Goal: Task Accomplishment & Management: Manage account settings

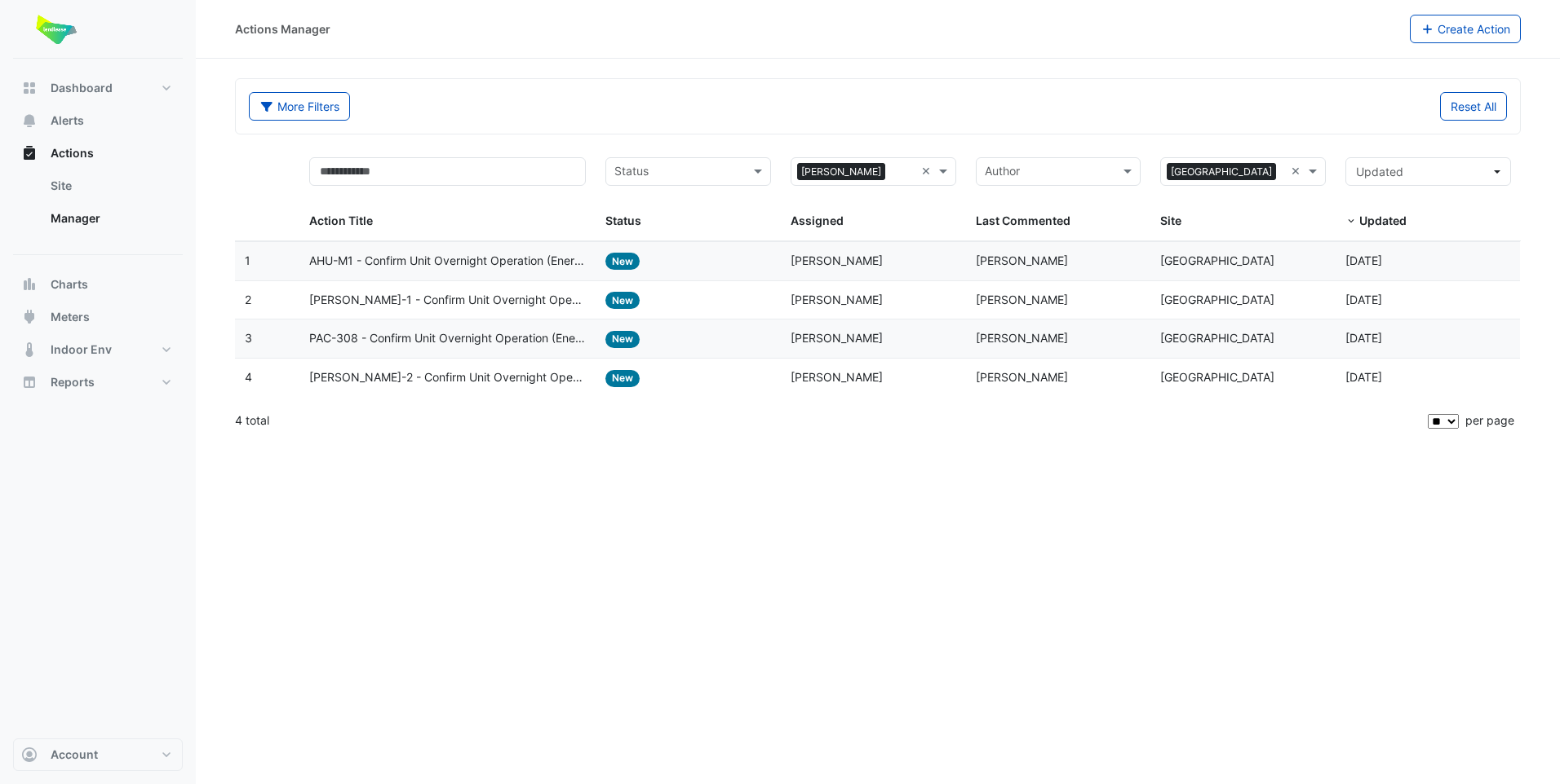
select select "**"
click at [442, 264] on span "AHU-M1 - Confirm Unit Overnight Operation (Energy Waste)" at bounding box center [447, 261] width 276 height 19
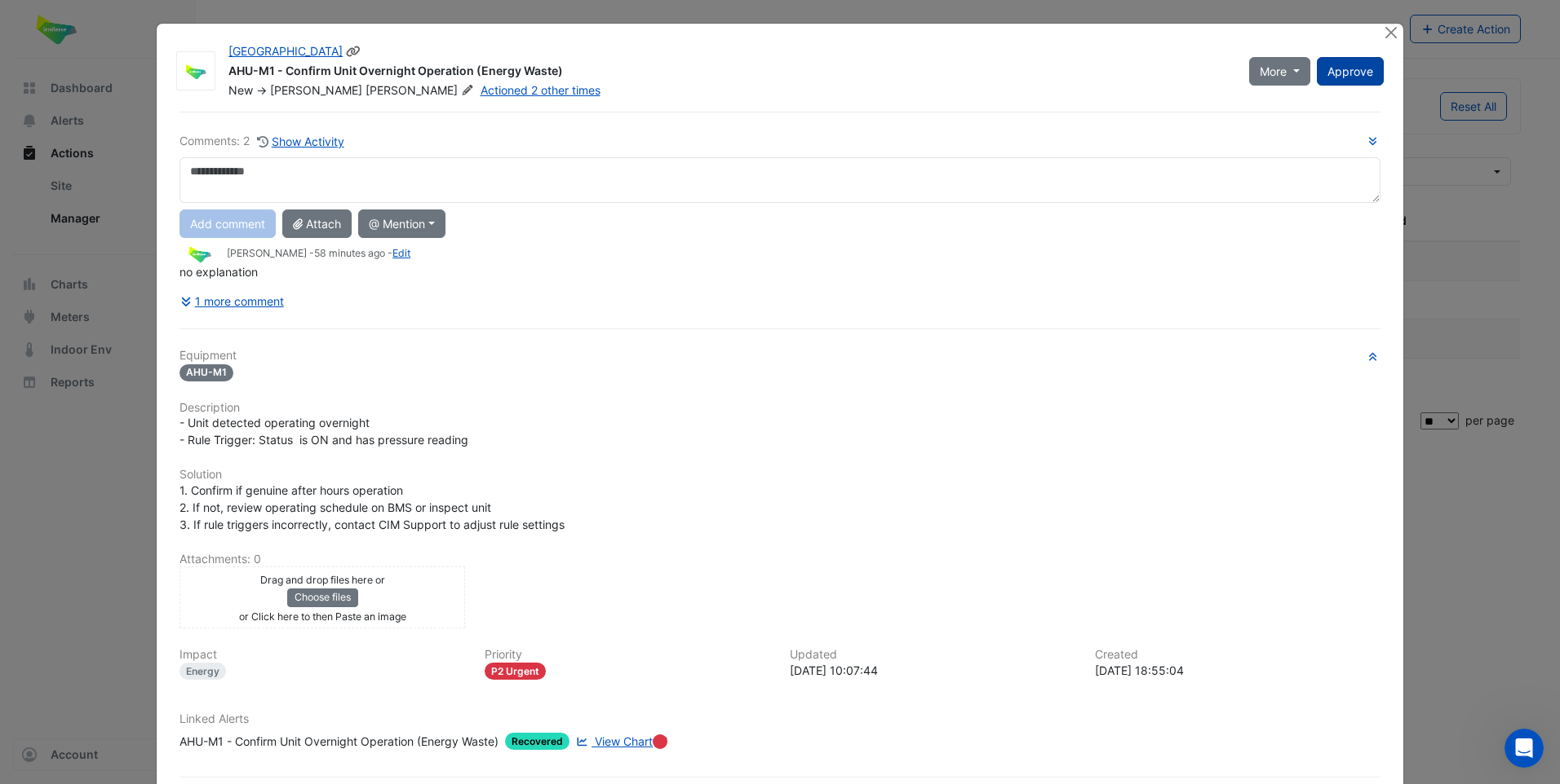
click at [1333, 77] on span "Approve" at bounding box center [1350, 71] width 45 height 14
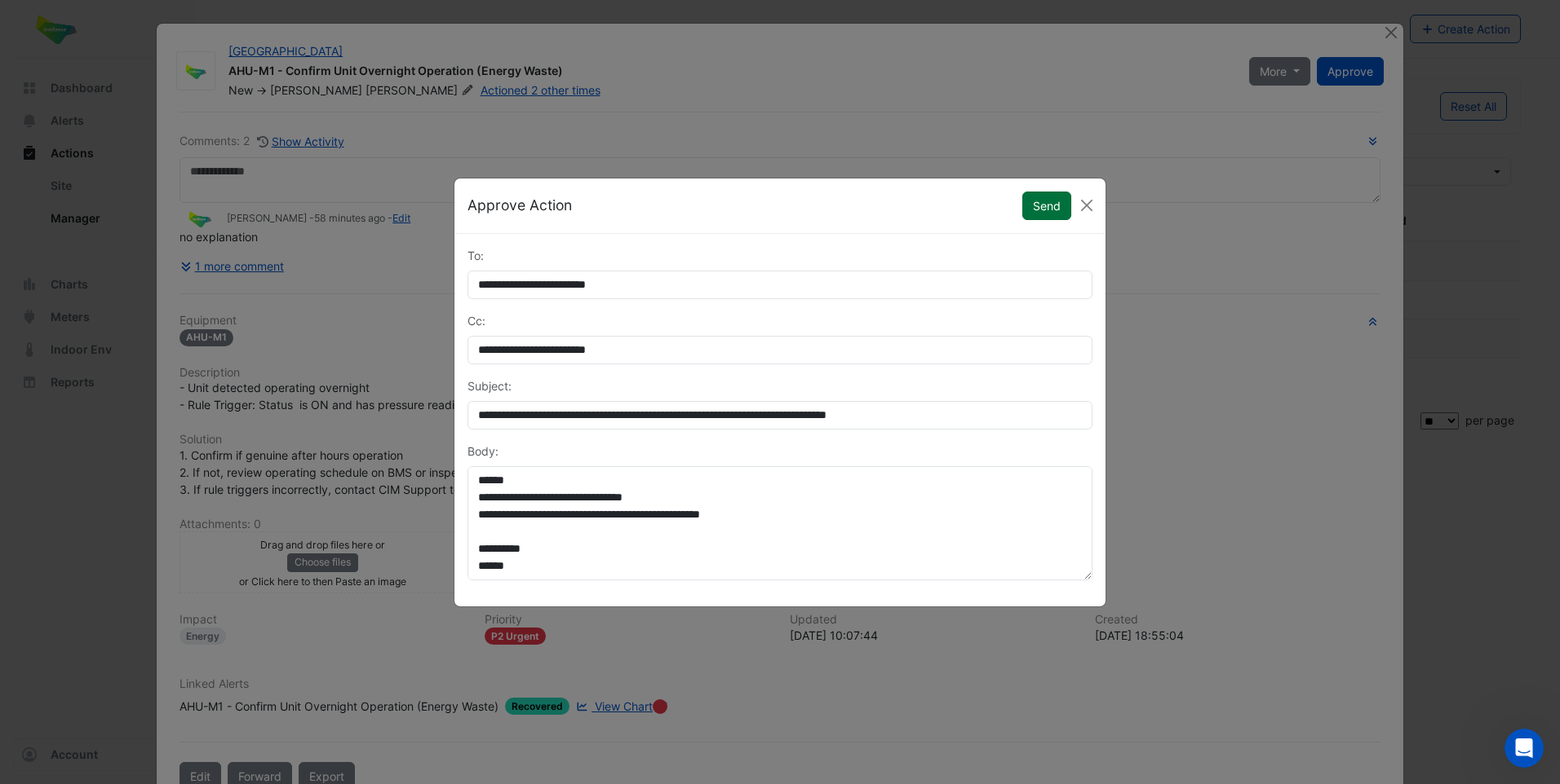
click at [1033, 205] on button "Send" at bounding box center [1047, 206] width 49 height 29
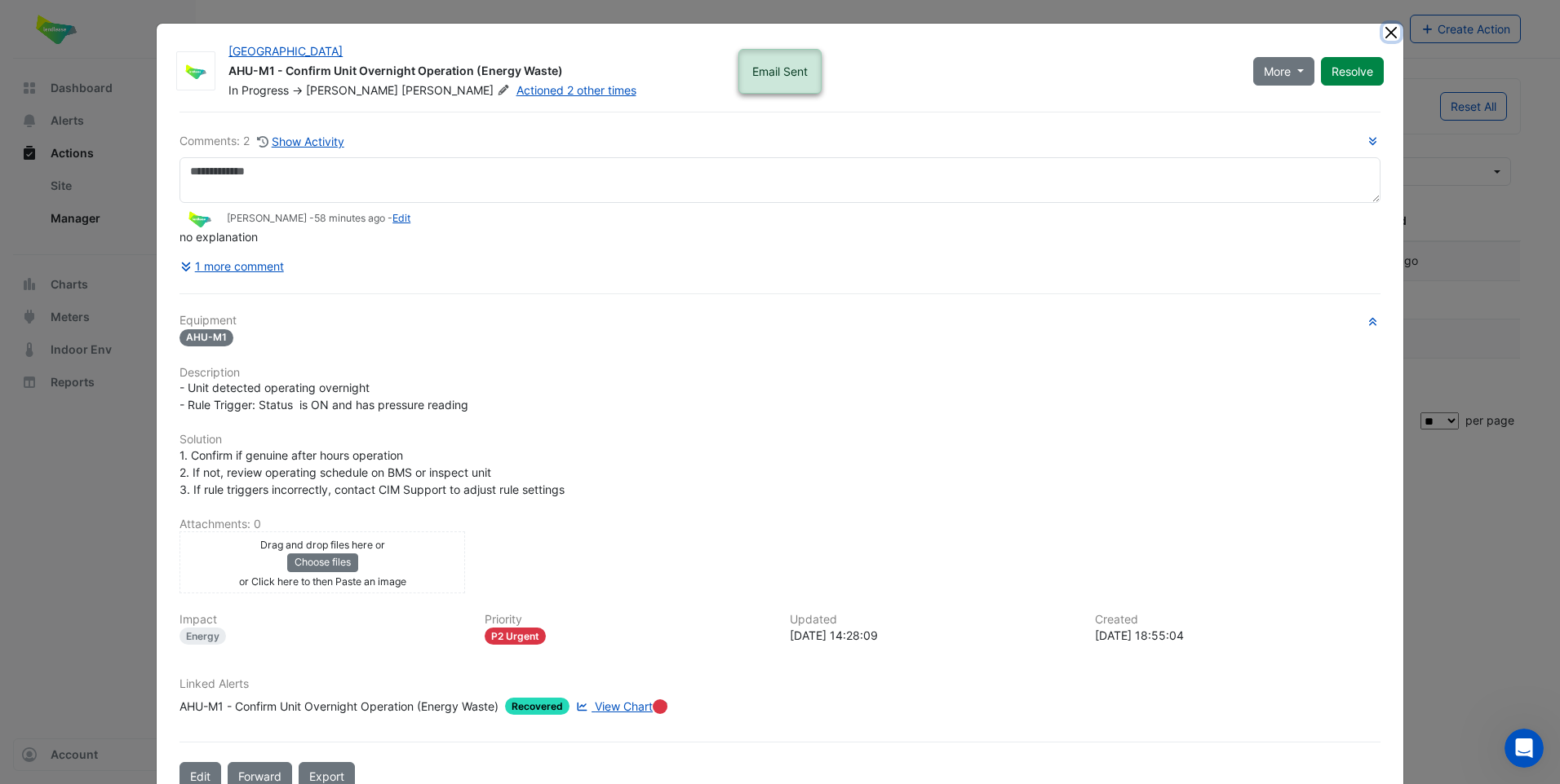
click at [1384, 35] on button "Close" at bounding box center [1391, 32] width 17 height 17
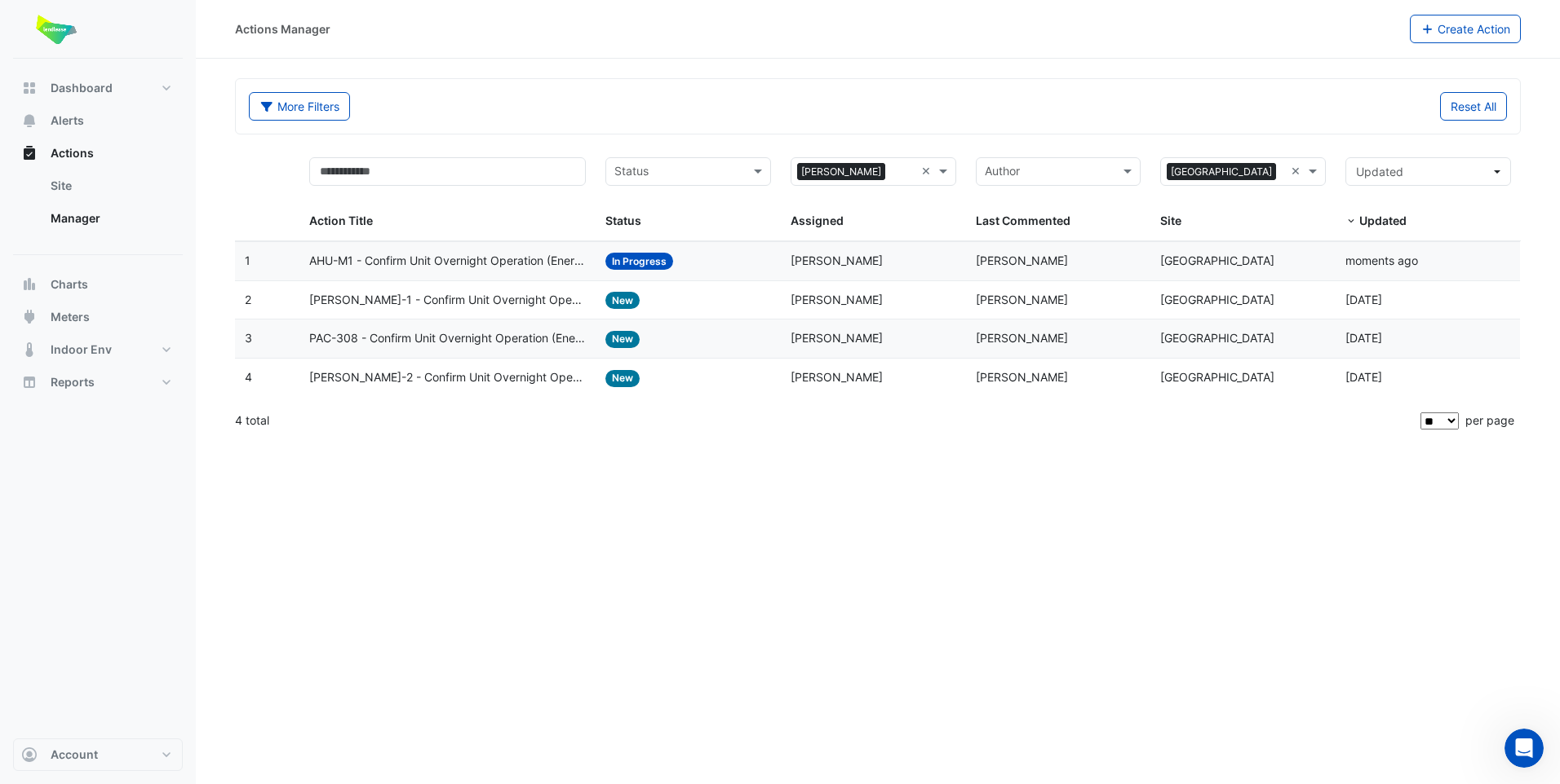
click at [534, 298] on span "[PERSON_NAME]-1 - Confirm Unit Overnight Operation (Energy Waste)" at bounding box center [447, 301] width 276 height 19
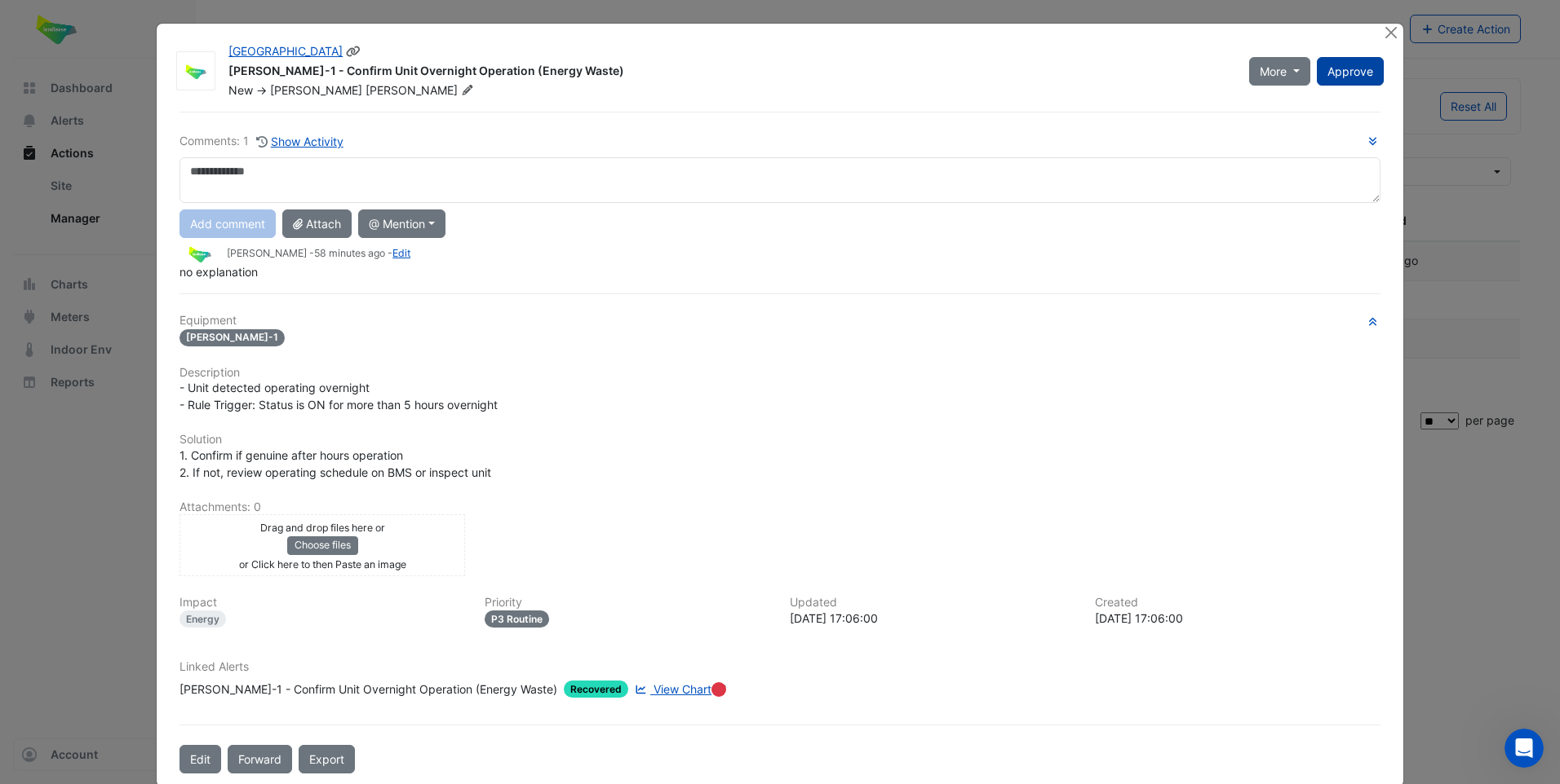
click at [1327, 78] on span "Approve" at bounding box center [1350, 71] width 45 height 14
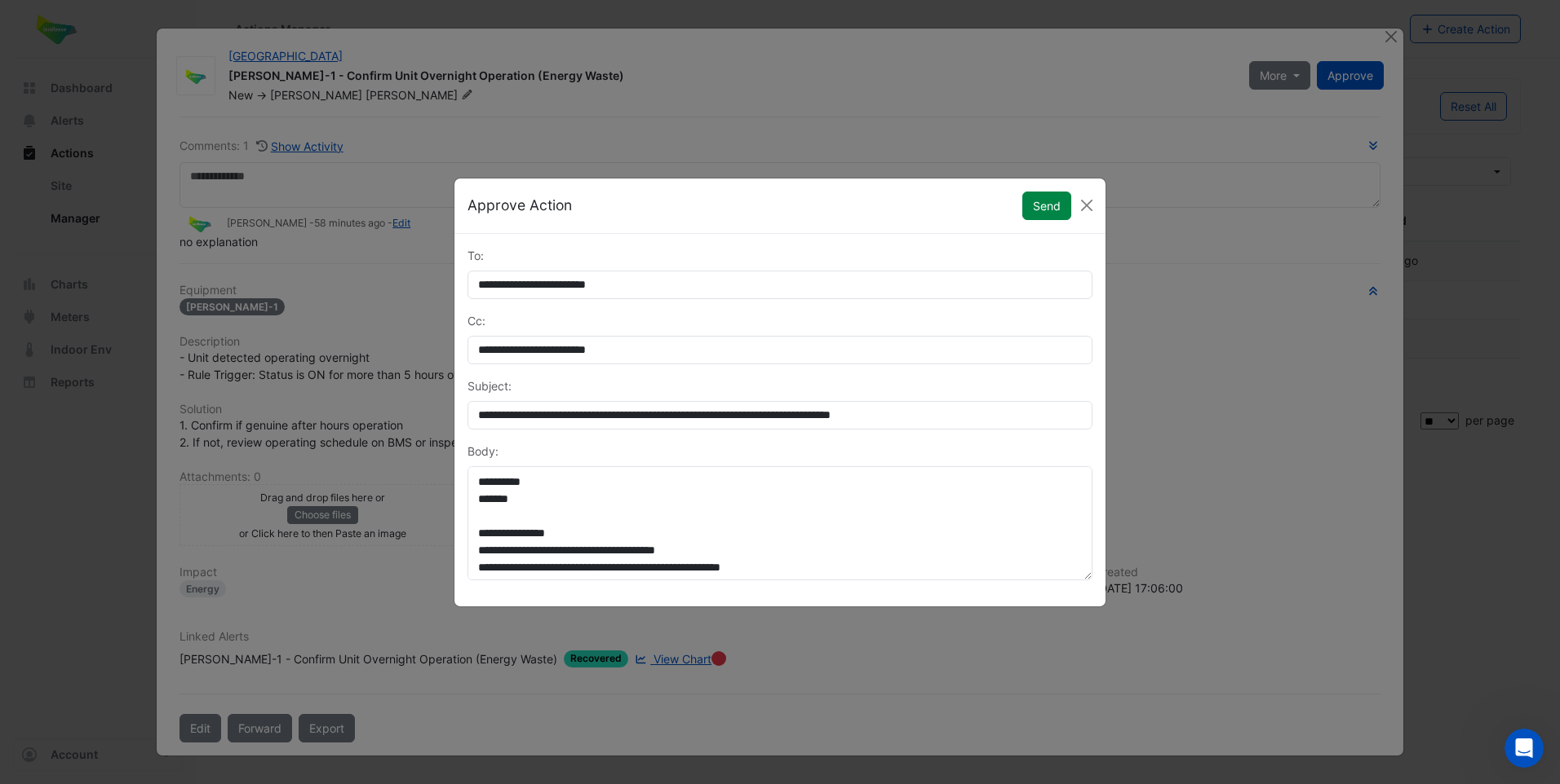
scroll to position [172, 0]
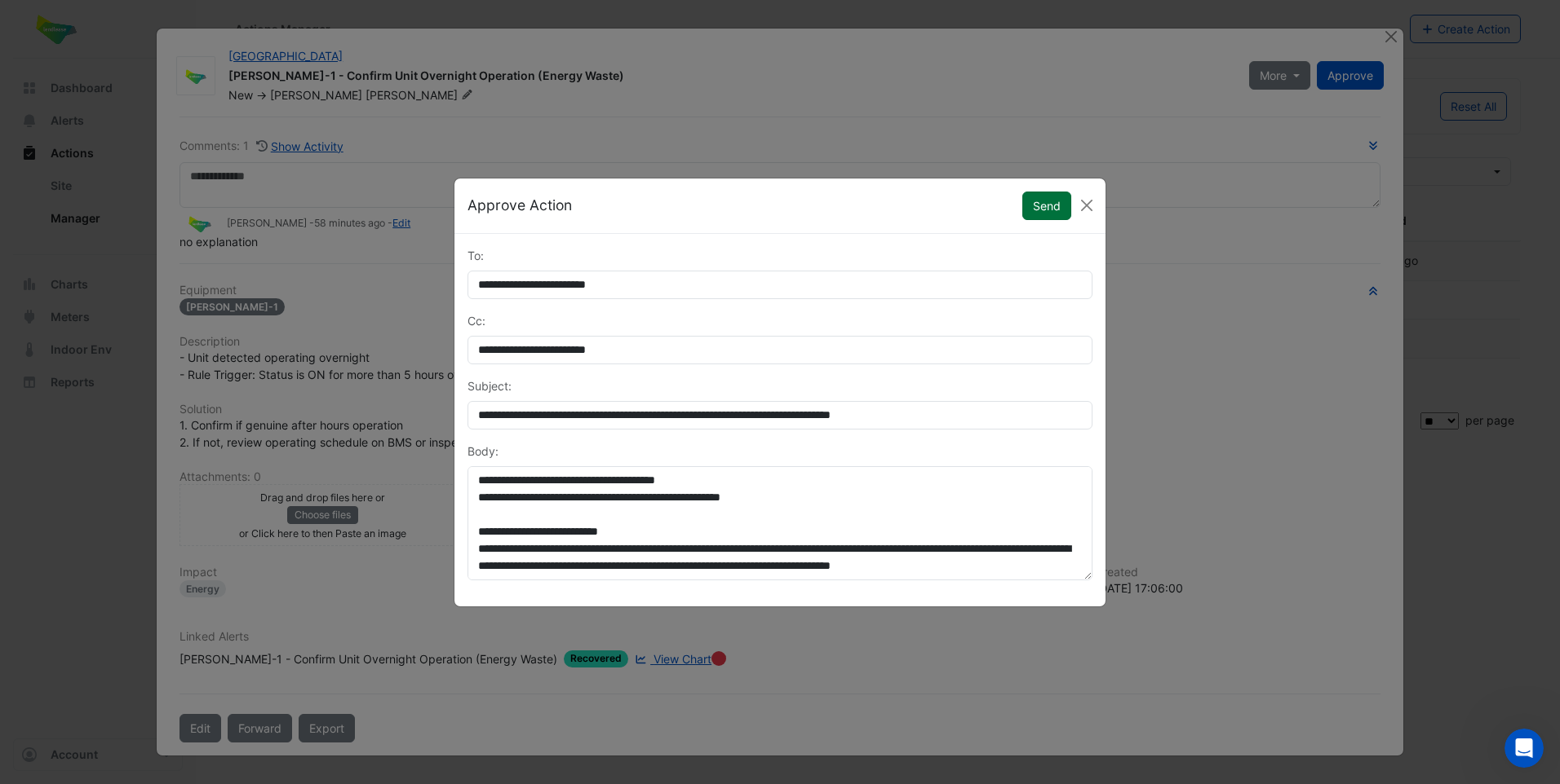
click at [1035, 214] on button "Send" at bounding box center [1047, 206] width 49 height 29
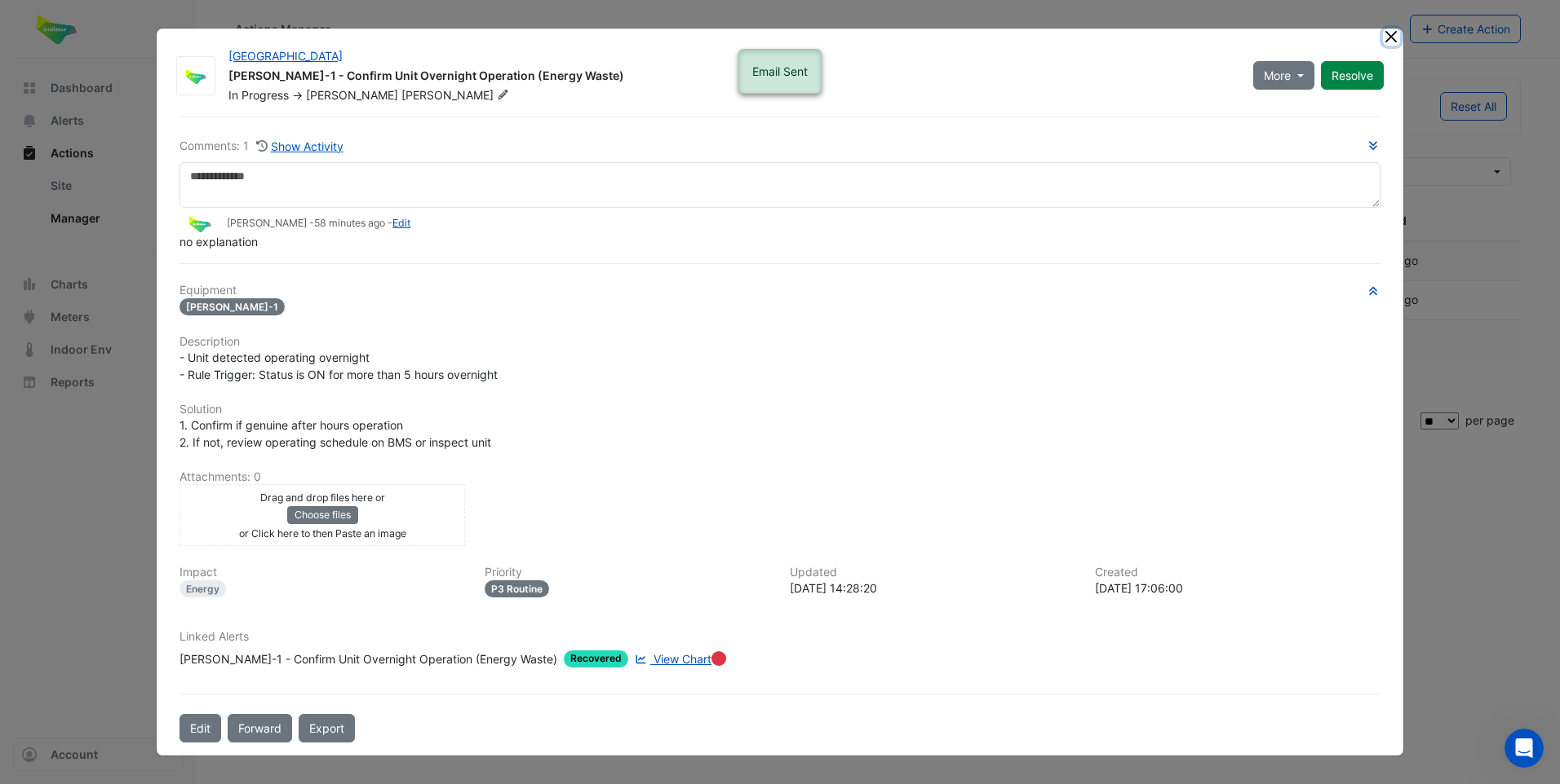
click at [1390, 38] on button "Close" at bounding box center [1391, 37] width 17 height 17
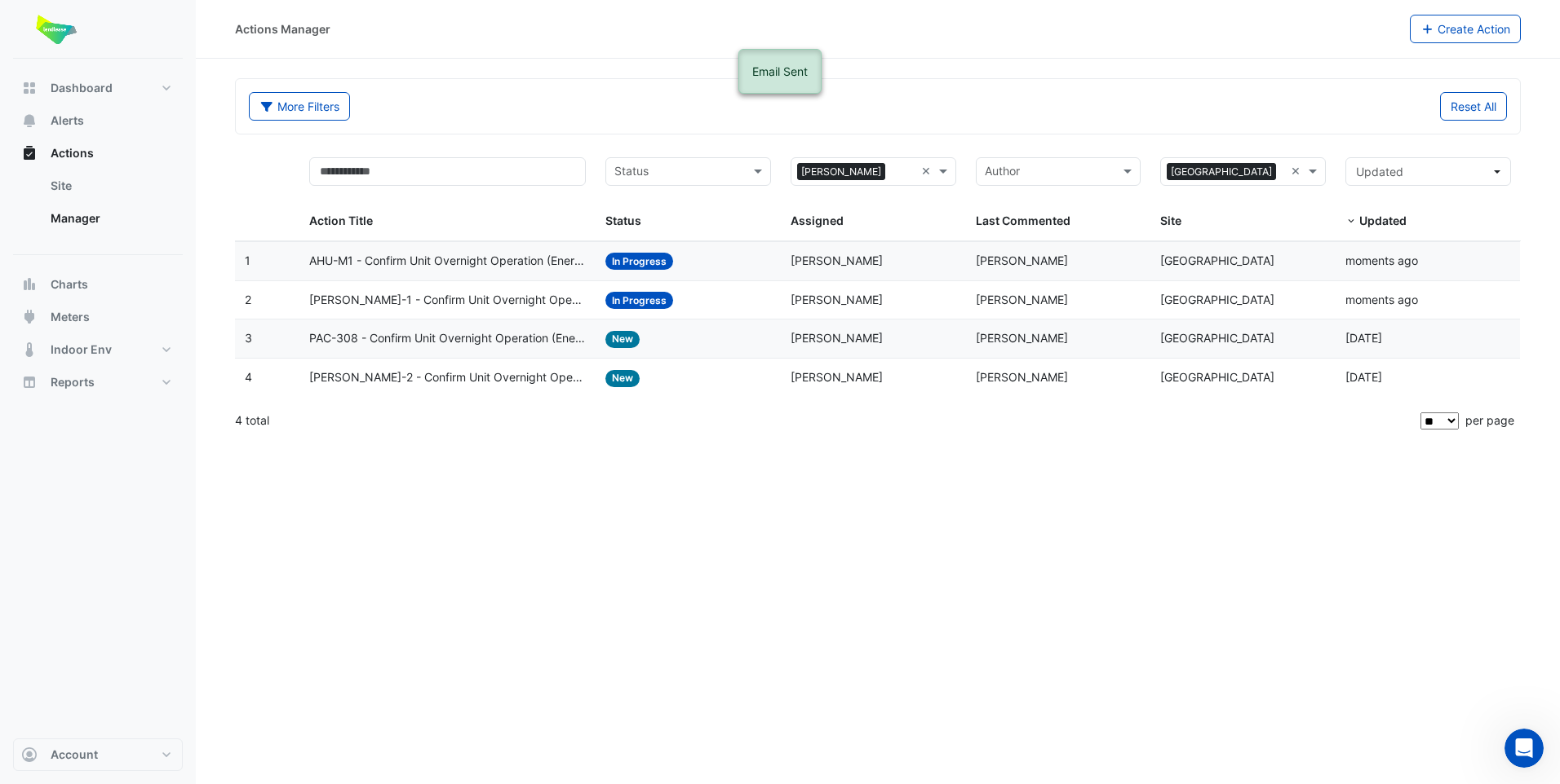
click at [478, 335] on span "PAC-308 - Confirm Unit Overnight Operation (Energy Waste)" at bounding box center [447, 339] width 276 height 19
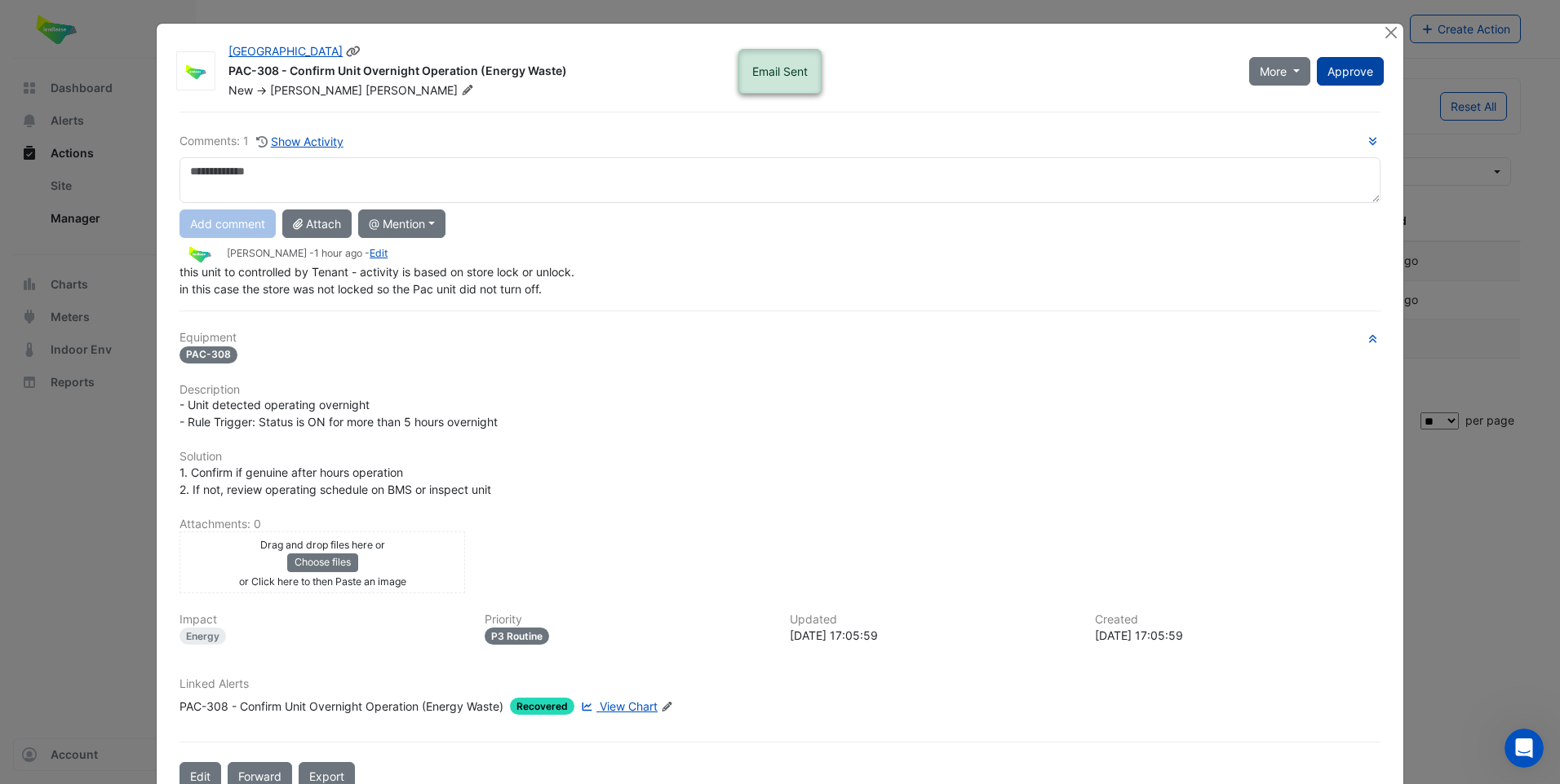
click at [1338, 73] on span "Approve" at bounding box center [1350, 71] width 45 height 14
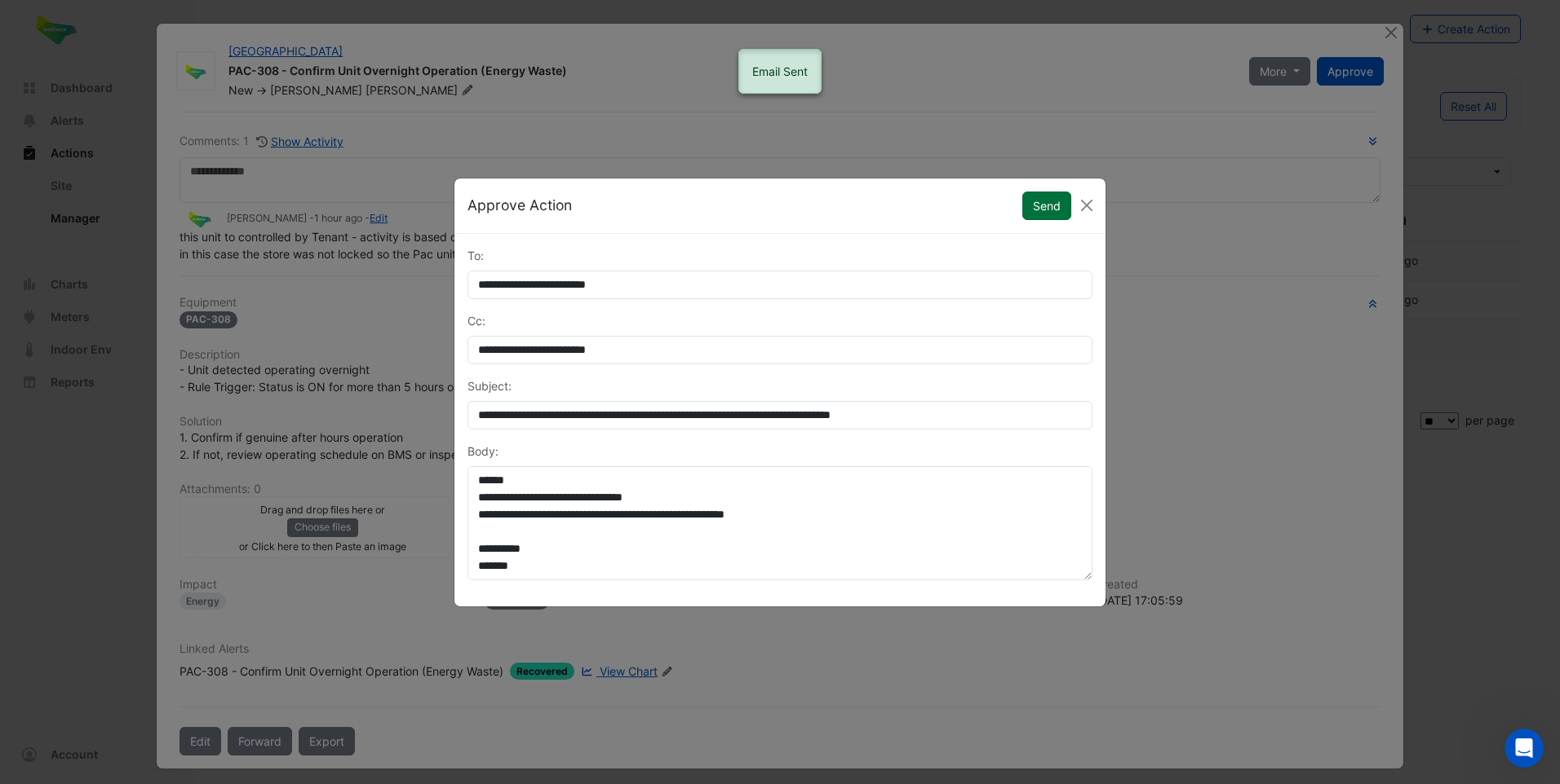
click at [1041, 215] on button "Send" at bounding box center [1047, 206] width 49 height 29
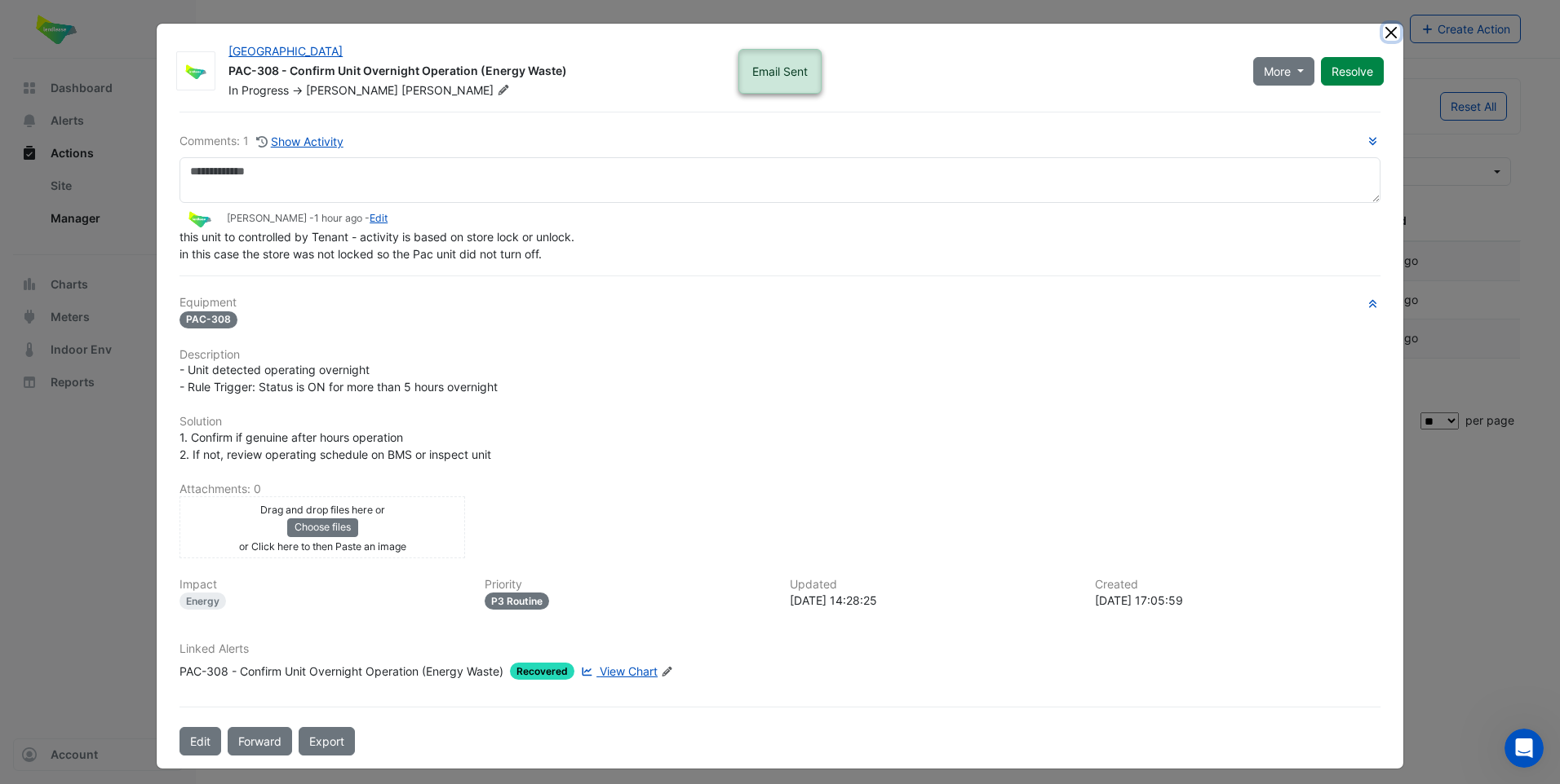
click at [1382, 35] on button "Close" at bounding box center [1391, 32] width 17 height 17
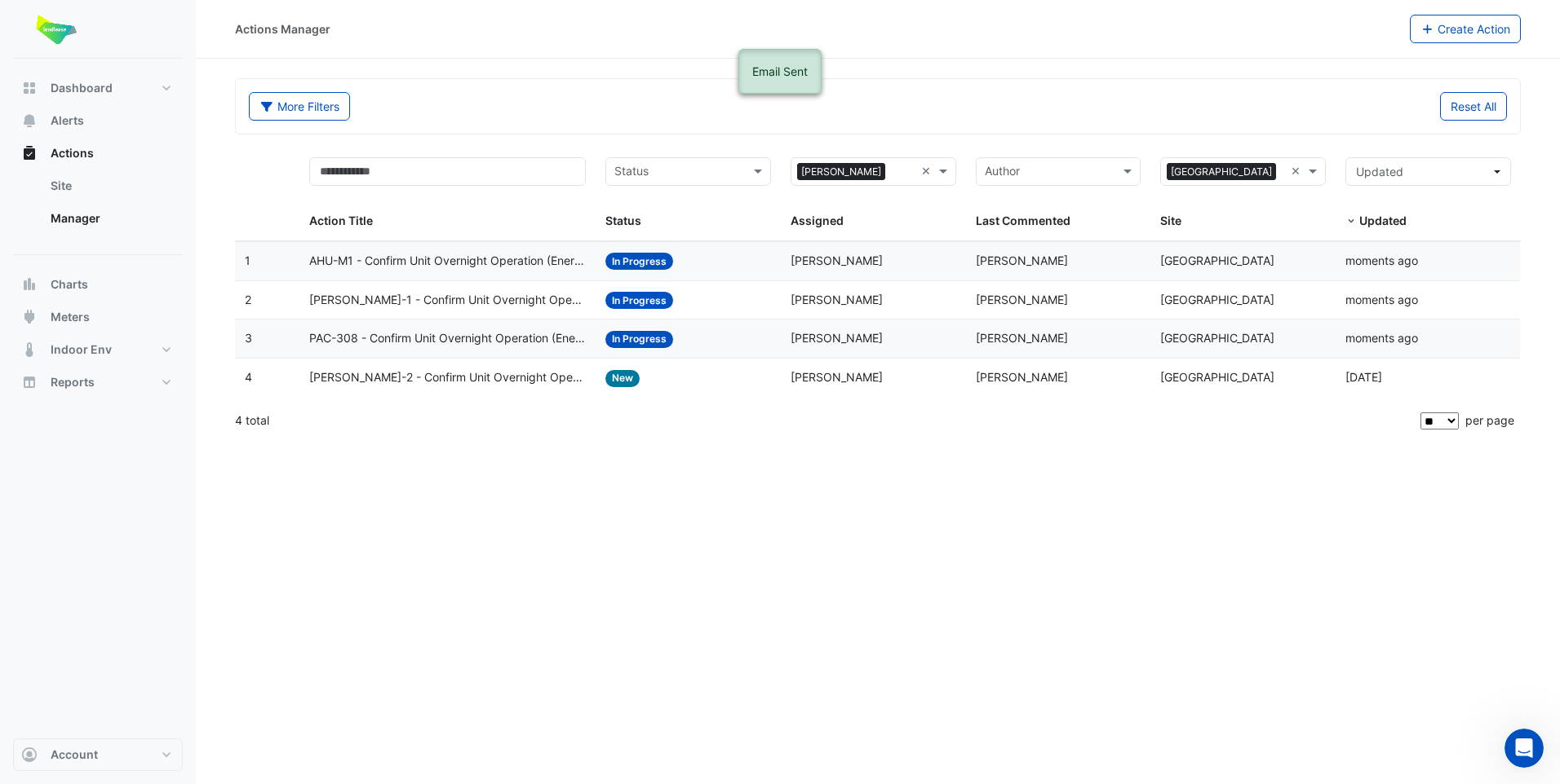
click at [697, 389] on datatable-body-cell "Status: New" at bounding box center [688, 378] width 185 height 38
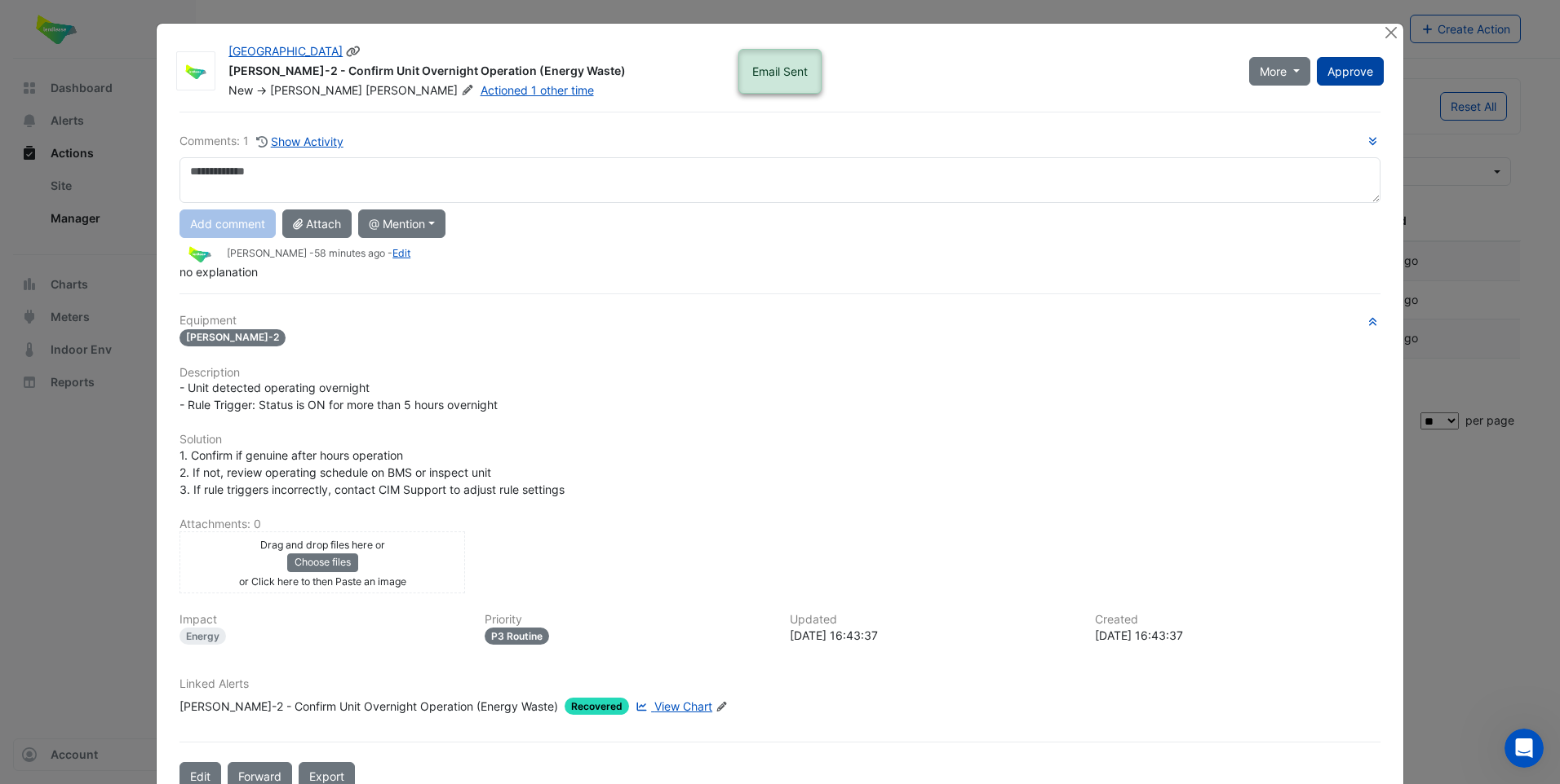
click at [1341, 76] on span "Approve" at bounding box center [1350, 71] width 45 height 14
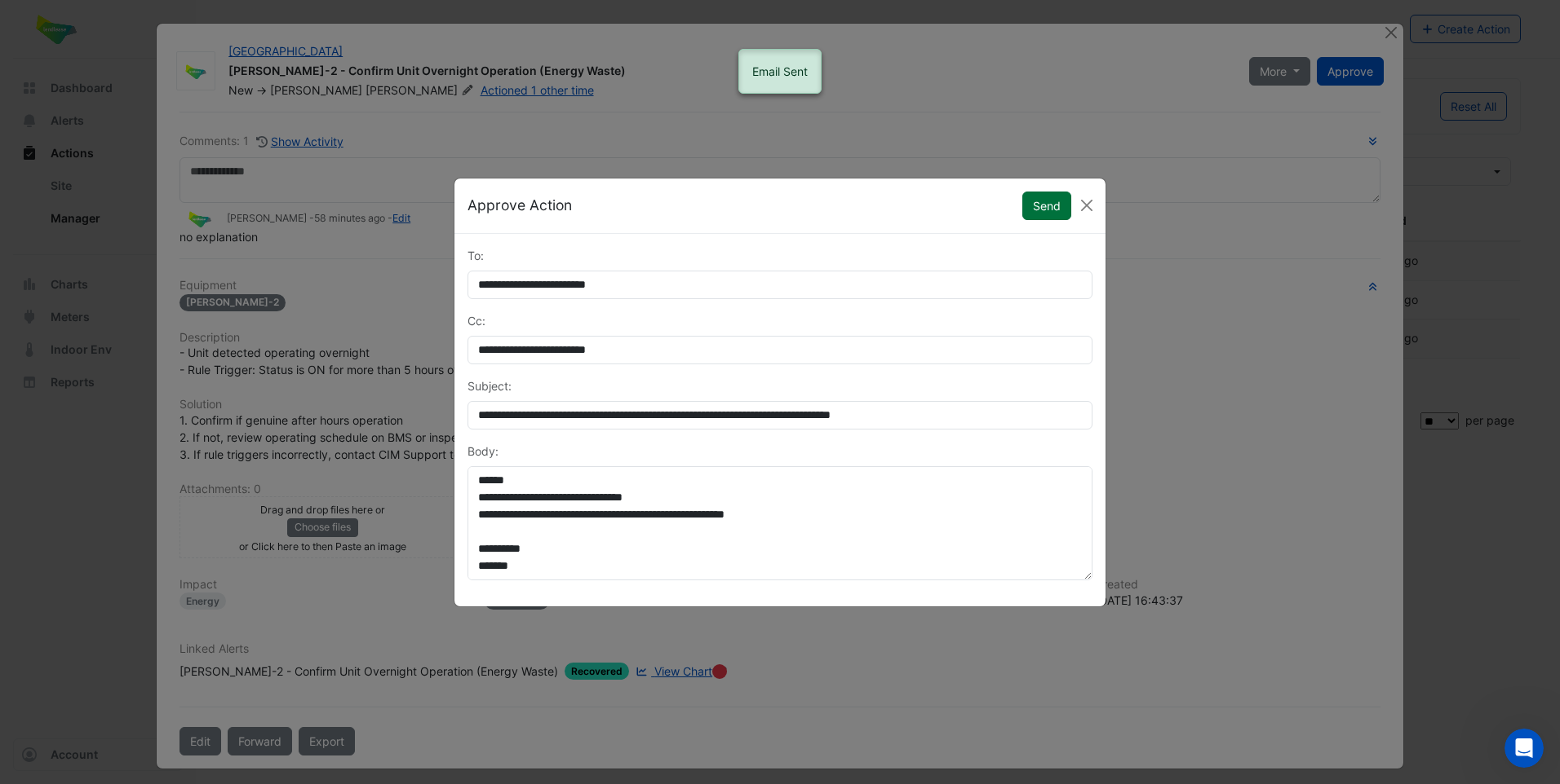
click at [1056, 199] on button "Send" at bounding box center [1047, 206] width 49 height 29
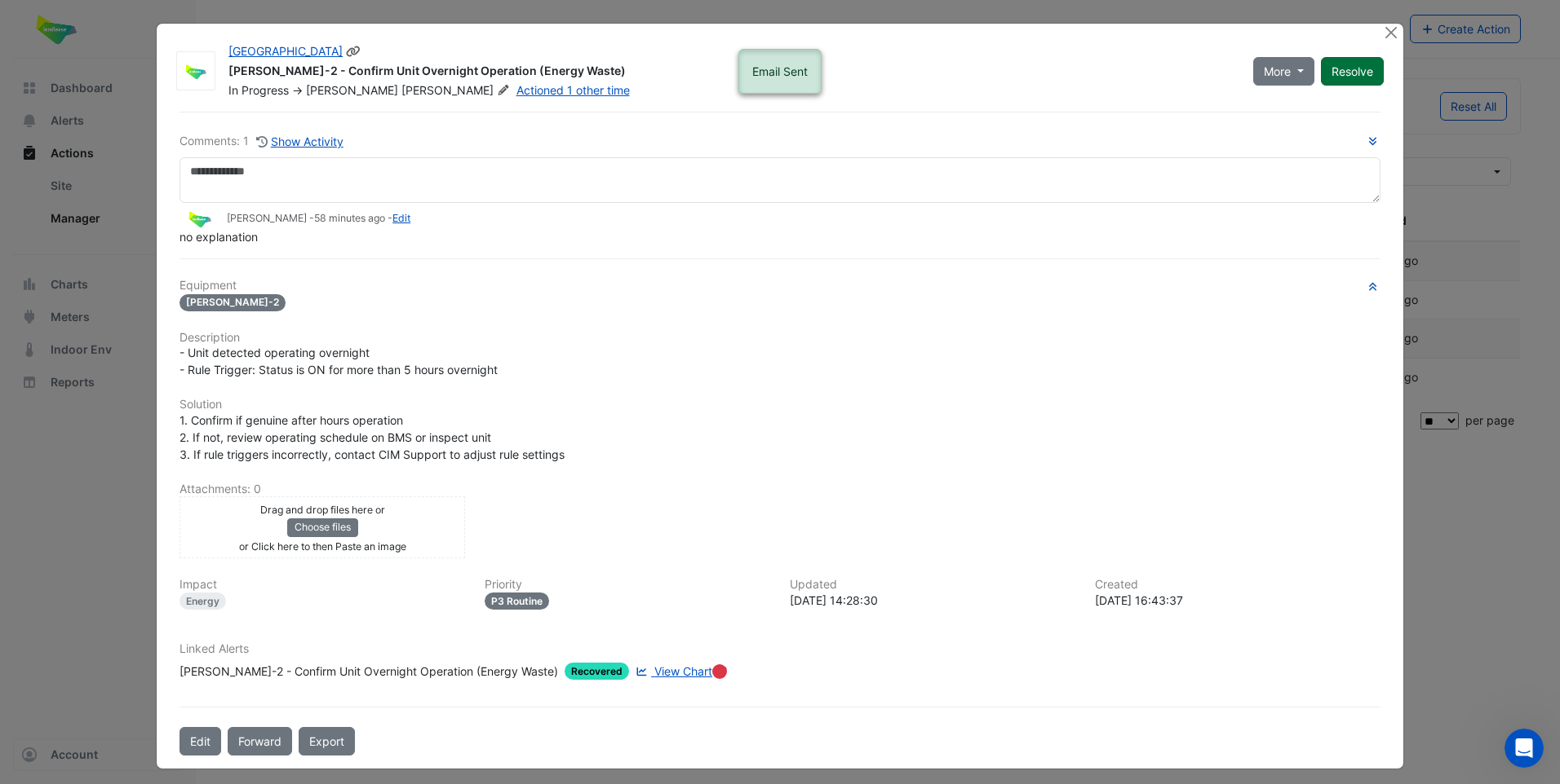
click at [1364, 71] on button "Resolve" at bounding box center [1352, 71] width 63 height 29
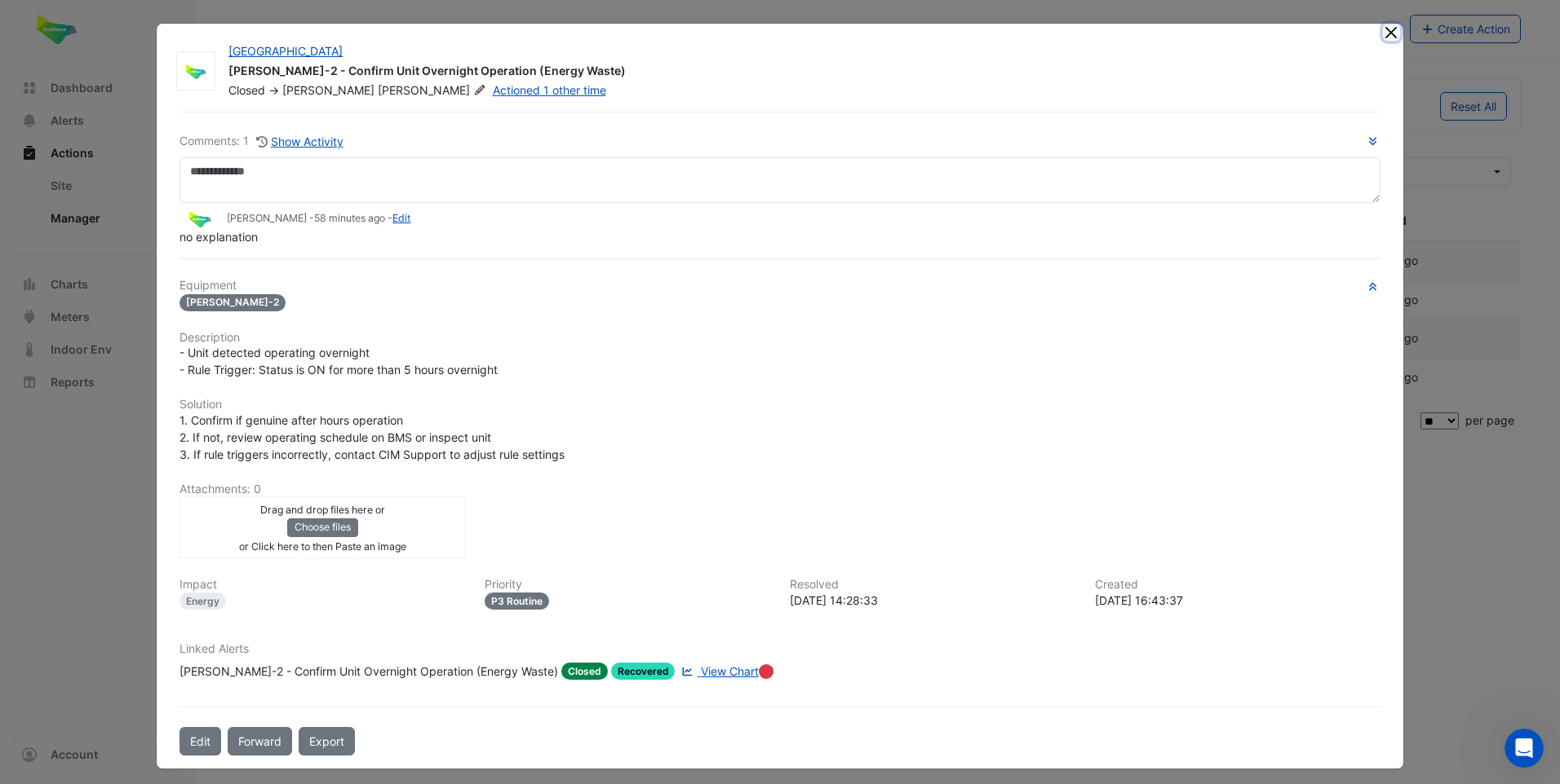
click at [1382, 33] on button "Close" at bounding box center [1391, 32] width 17 height 17
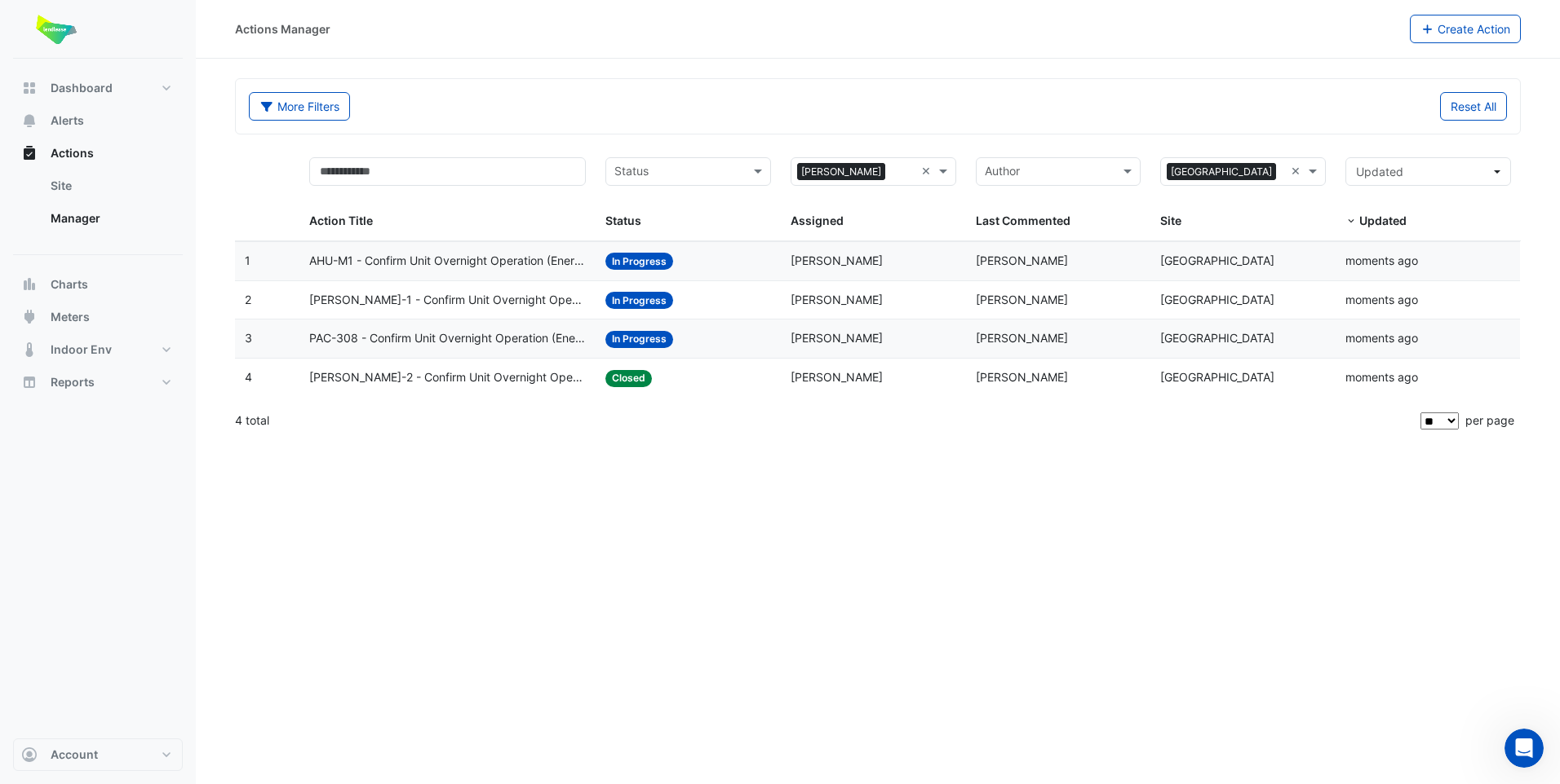
click at [718, 347] on div "Status: In Progress" at bounding box center [688, 339] width 166 height 19
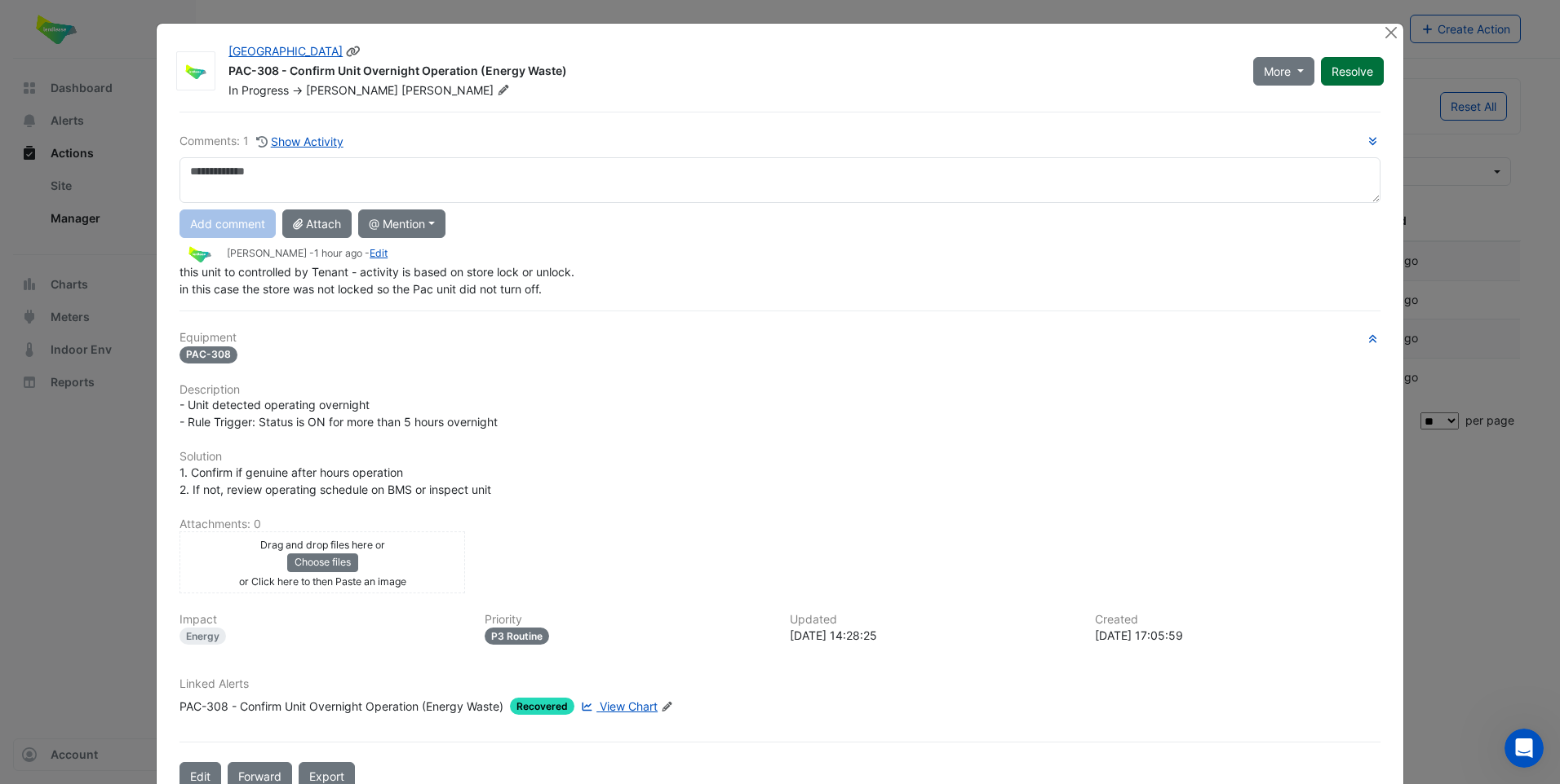
click at [1345, 83] on button "Resolve" at bounding box center [1352, 71] width 63 height 29
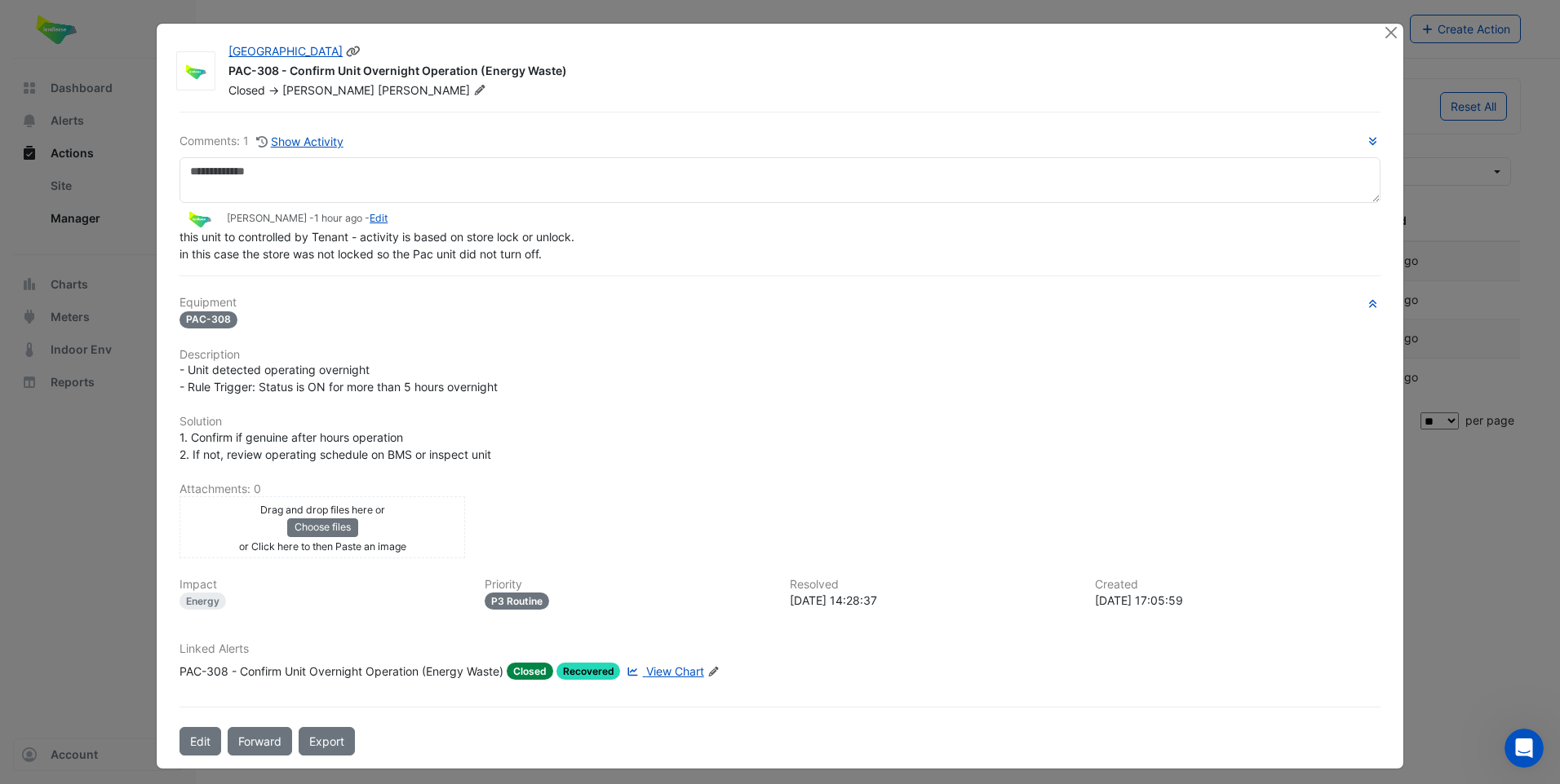
click at [1382, 42] on div at bounding box center [1392, 33] width 20 height 19
click at [1386, 32] on button "Close" at bounding box center [1391, 32] width 17 height 17
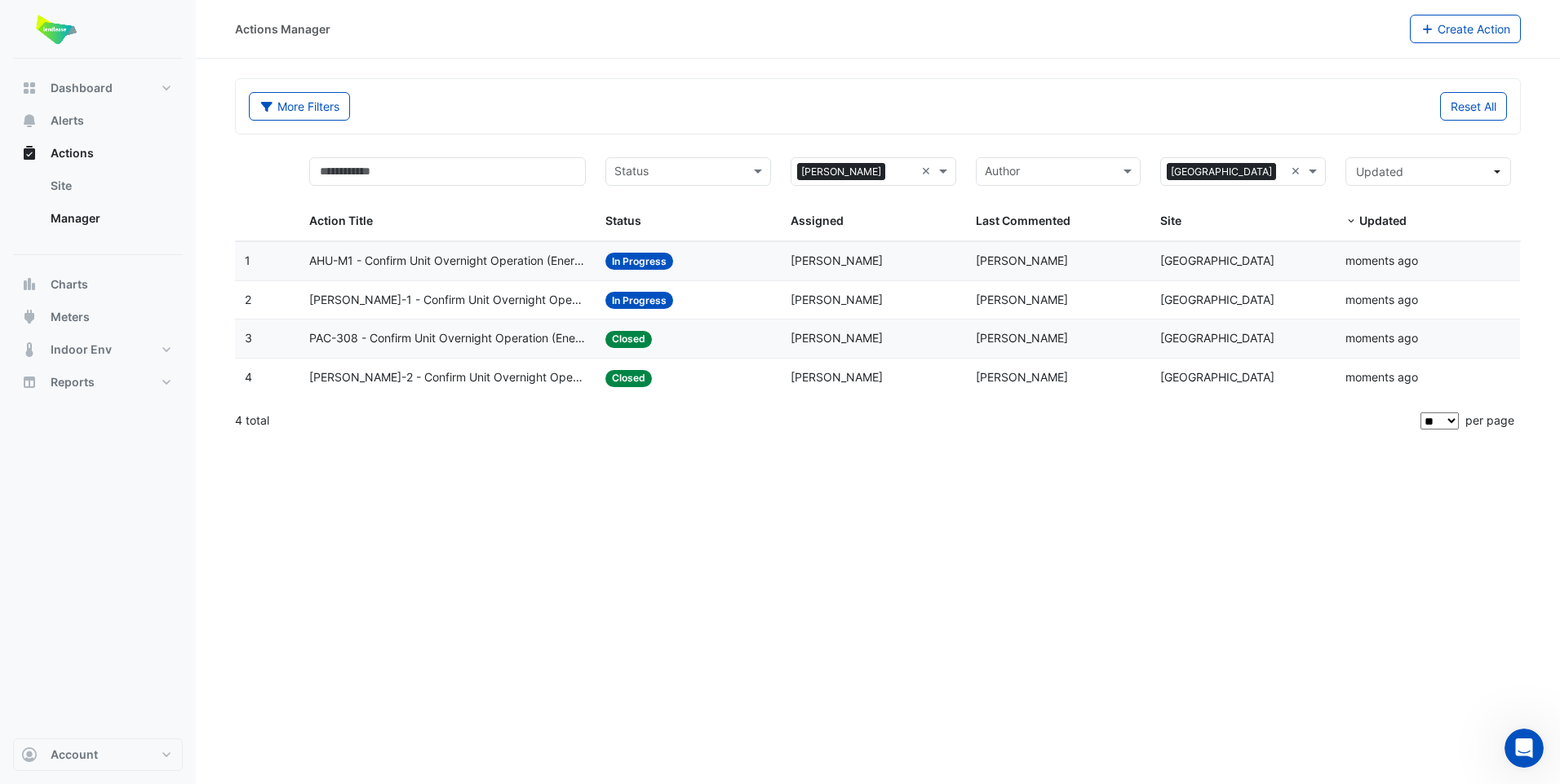
click at [740, 303] on div "Status: In Progress" at bounding box center [688, 301] width 166 height 19
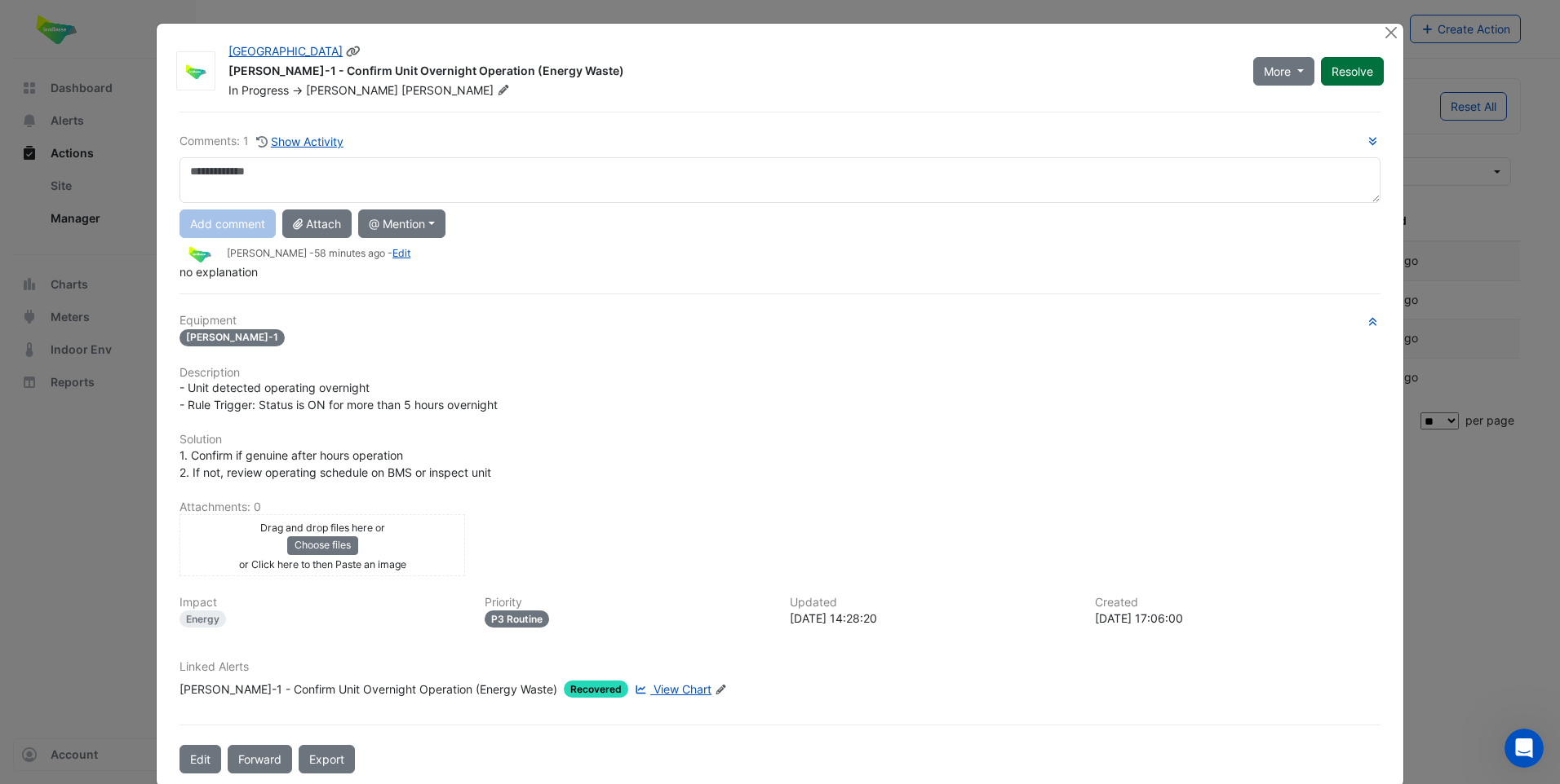
click at [1354, 77] on button "Resolve" at bounding box center [1352, 71] width 63 height 29
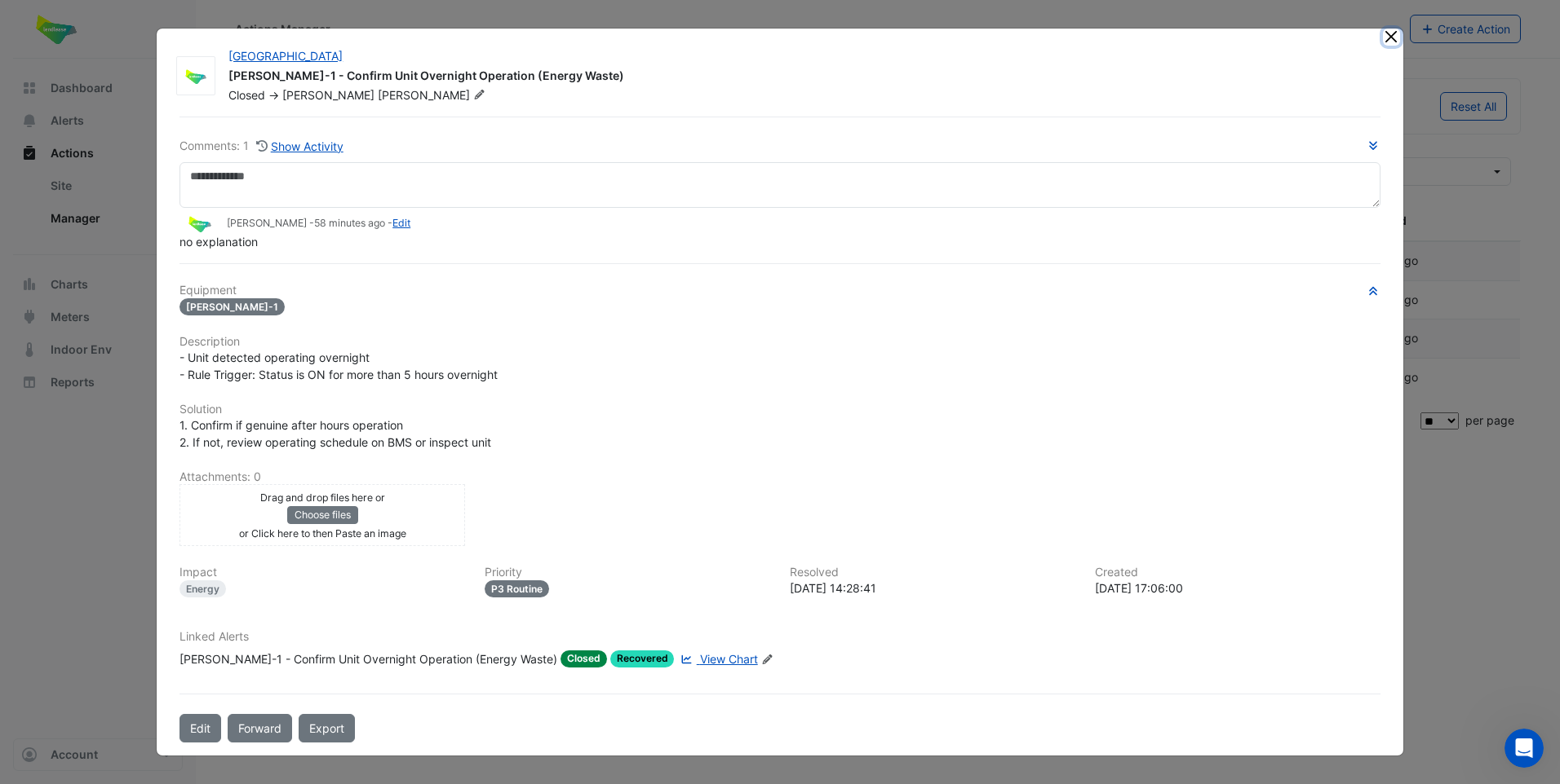
click at [1387, 36] on button "Close" at bounding box center [1391, 37] width 17 height 17
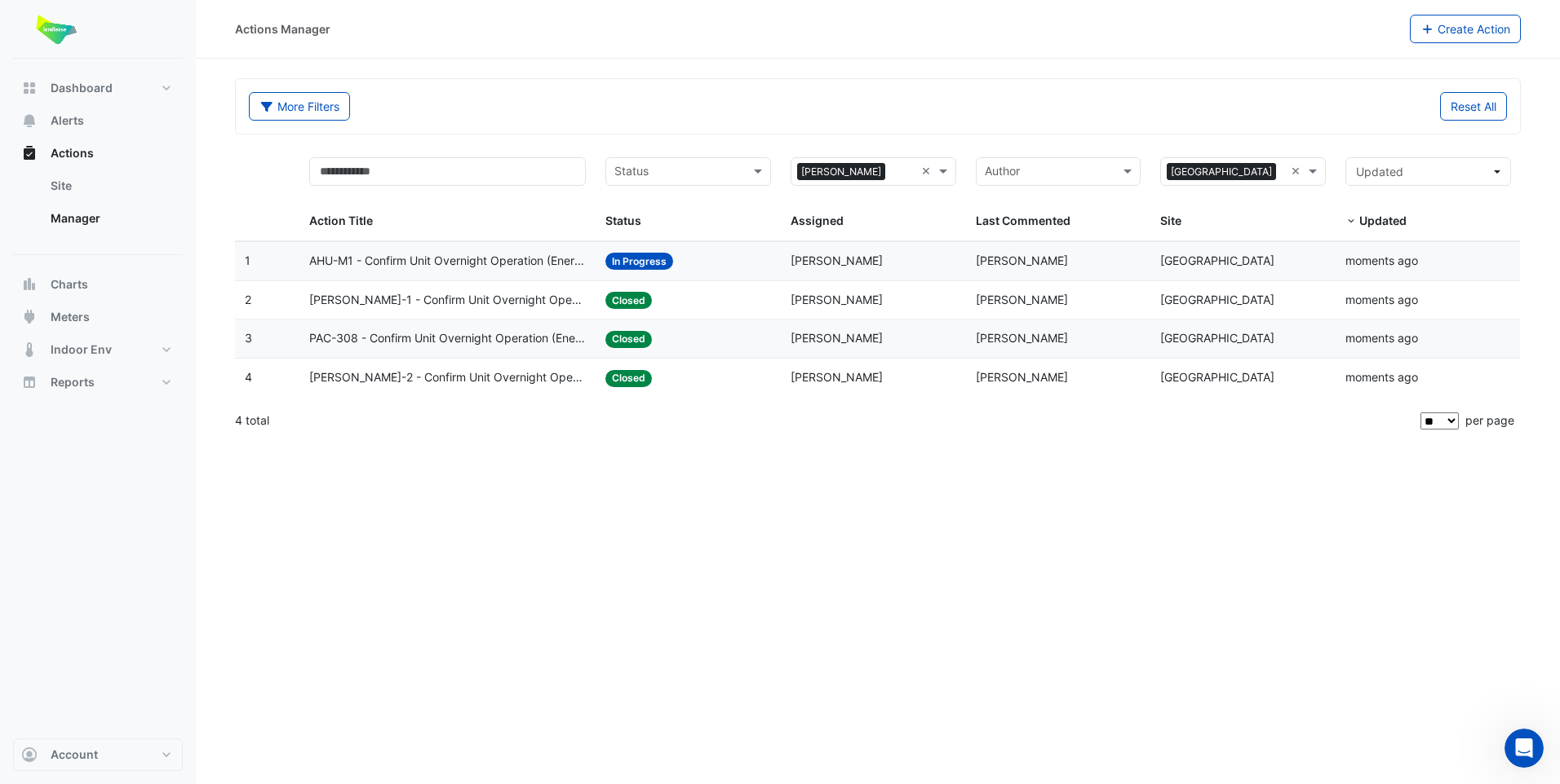
click at [676, 267] on div "Status: In Progress" at bounding box center [688, 261] width 166 height 19
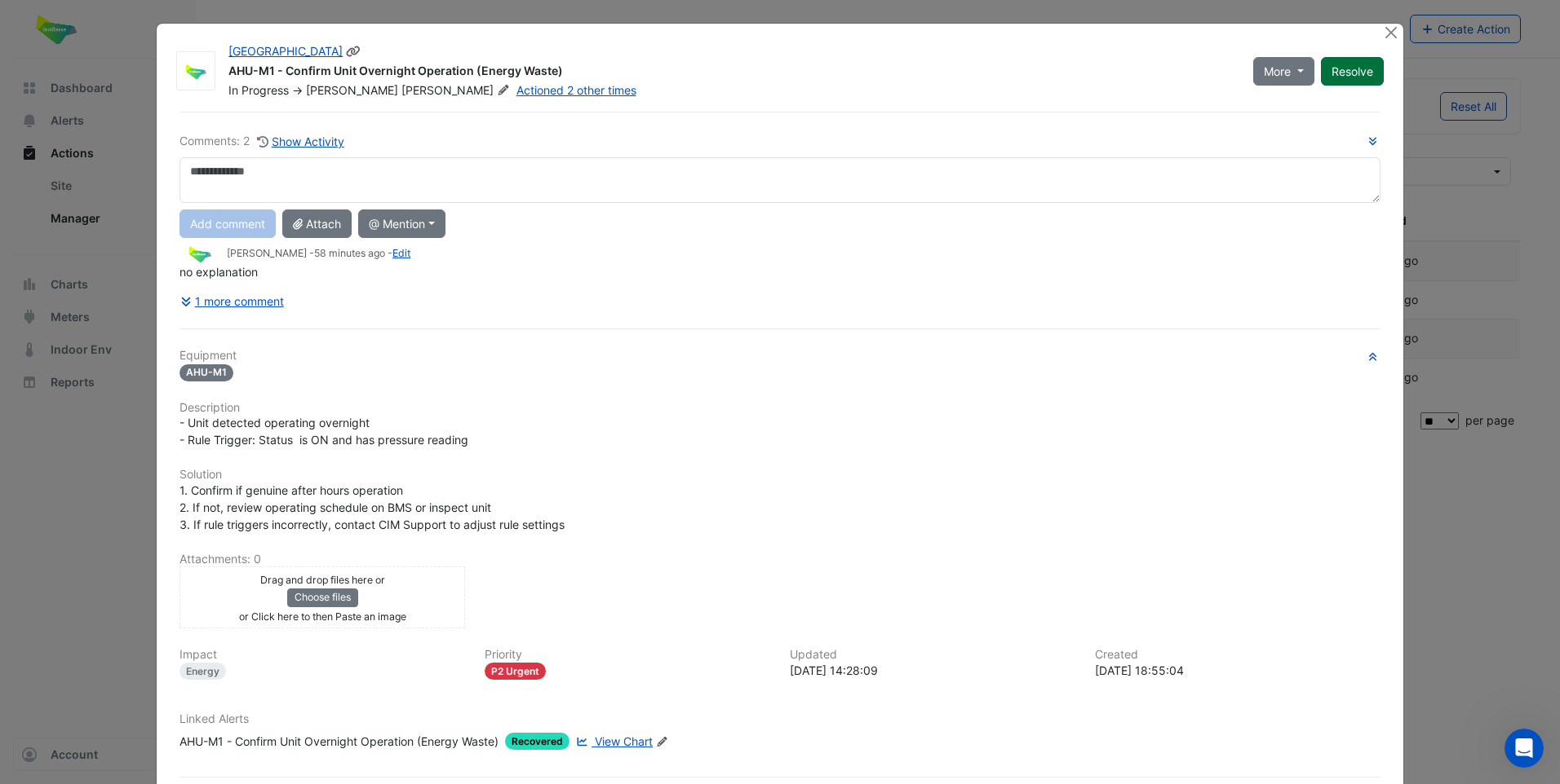
click at [1366, 64] on button "Resolve" at bounding box center [1352, 71] width 63 height 29
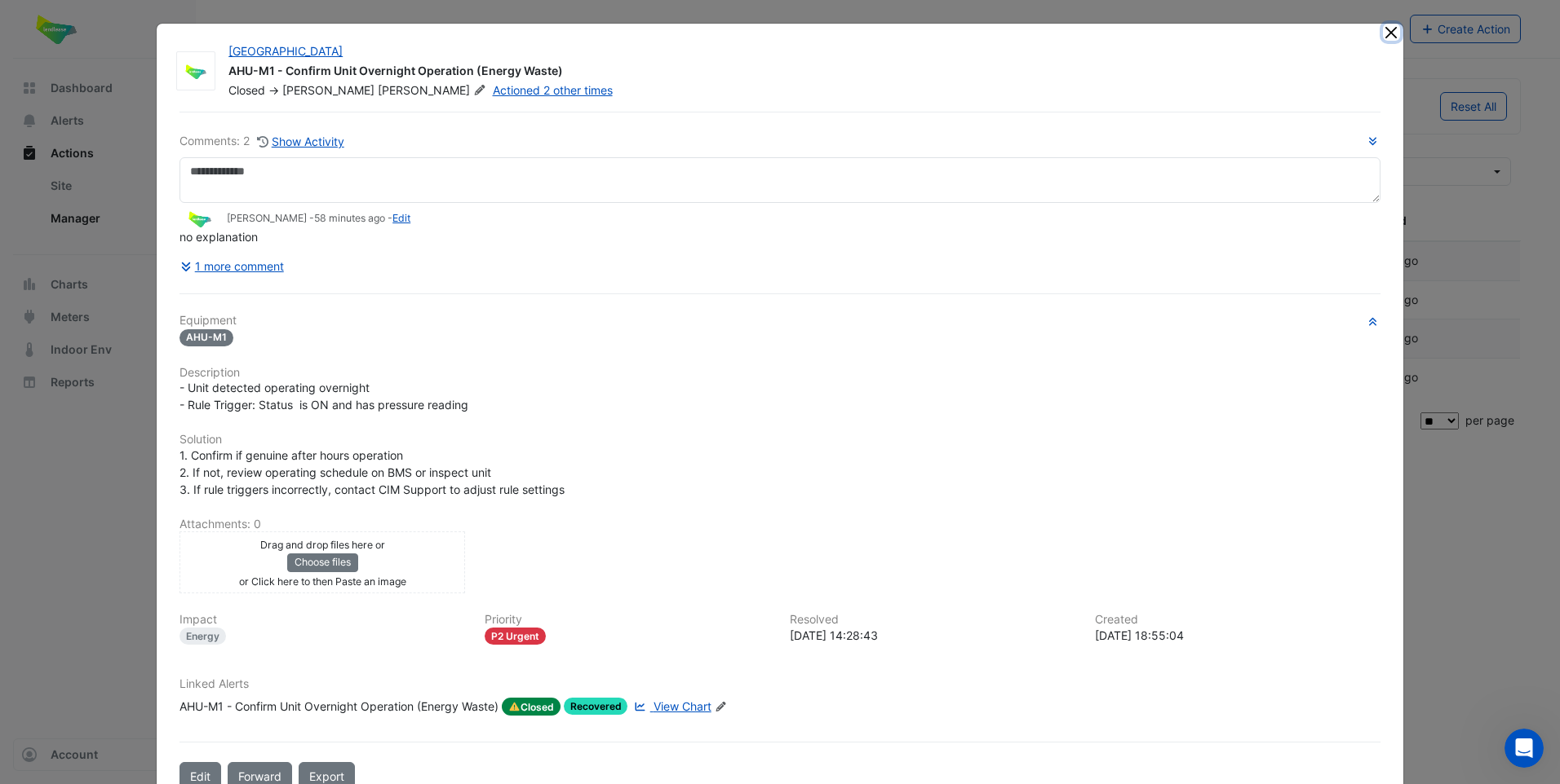
click at [1386, 30] on button "Close" at bounding box center [1391, 32] width 17 height 17
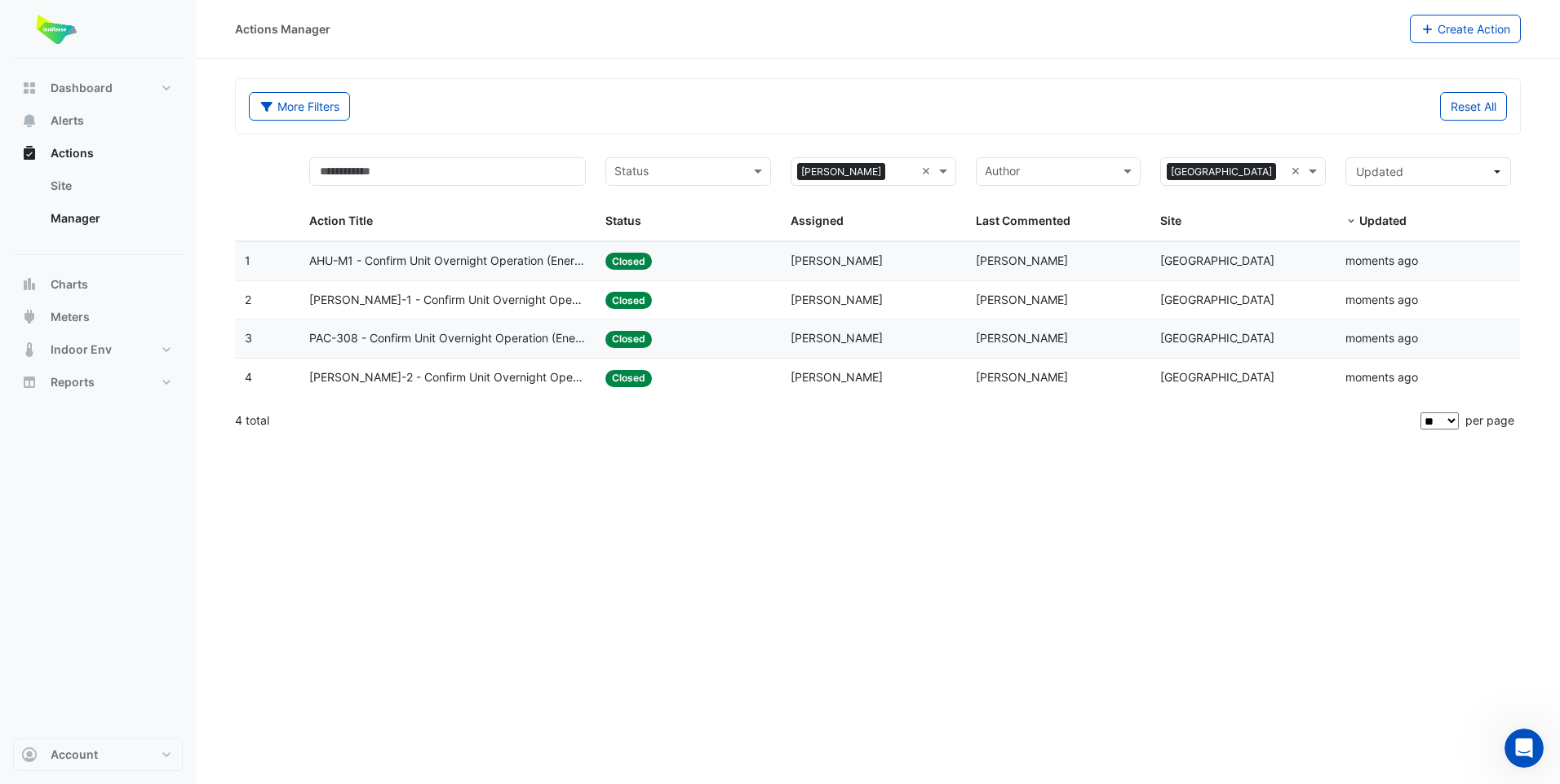
click at [803, 543] on div "Actions Manager Create Action More Filters Reset All Status Assigned × [PERSON_…" at bounding box center [878, 392] width 1364 height 784
click at [946, 172] on span at bounding box center [945, 172] width 20 height 19
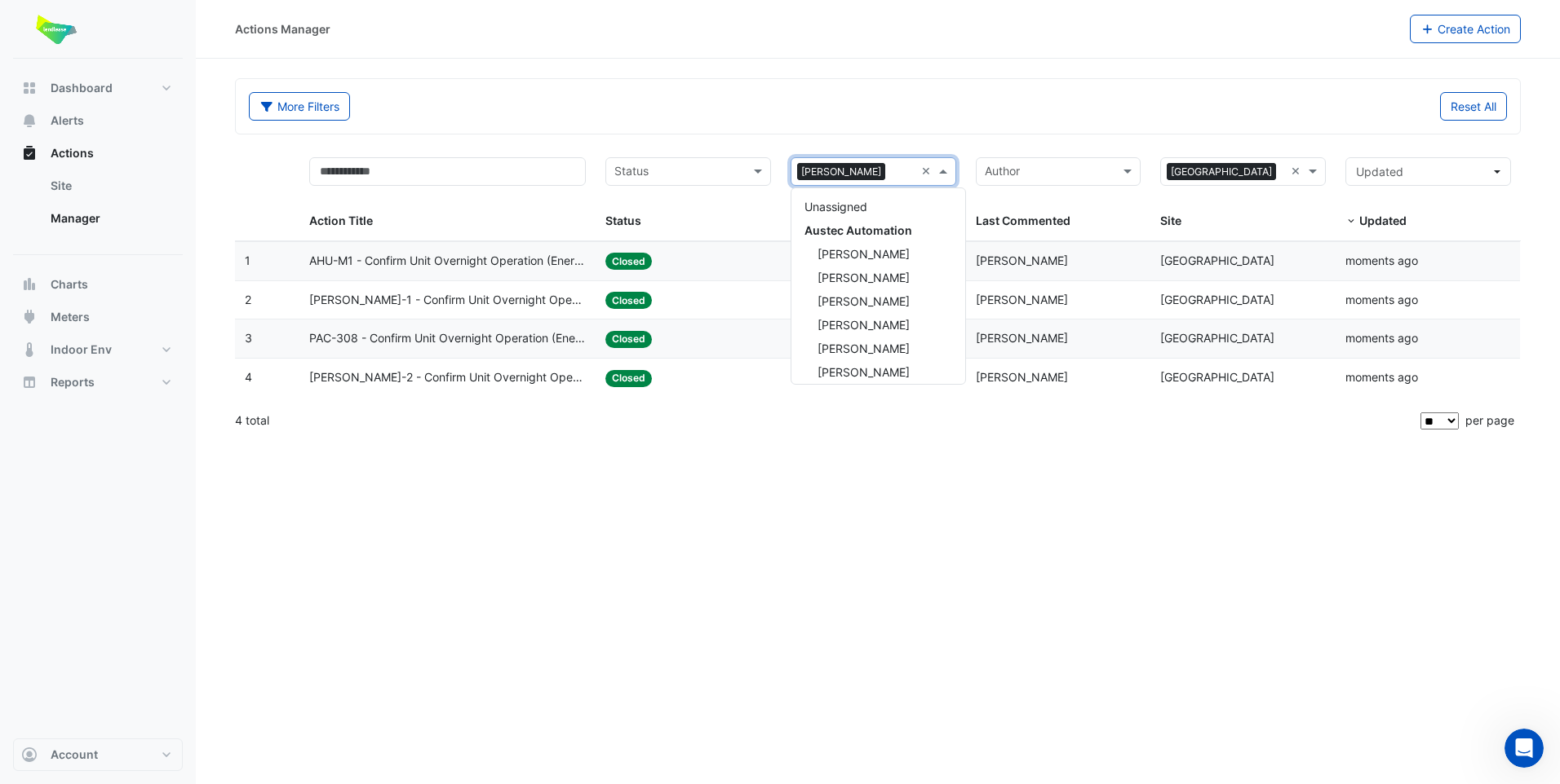
scroll to position [551, 0]
click at [946, 173] on span at bounding box center [945, 172] width 20 height 19
